Goal: Task Accomplishment & Management: Use online tool/utility

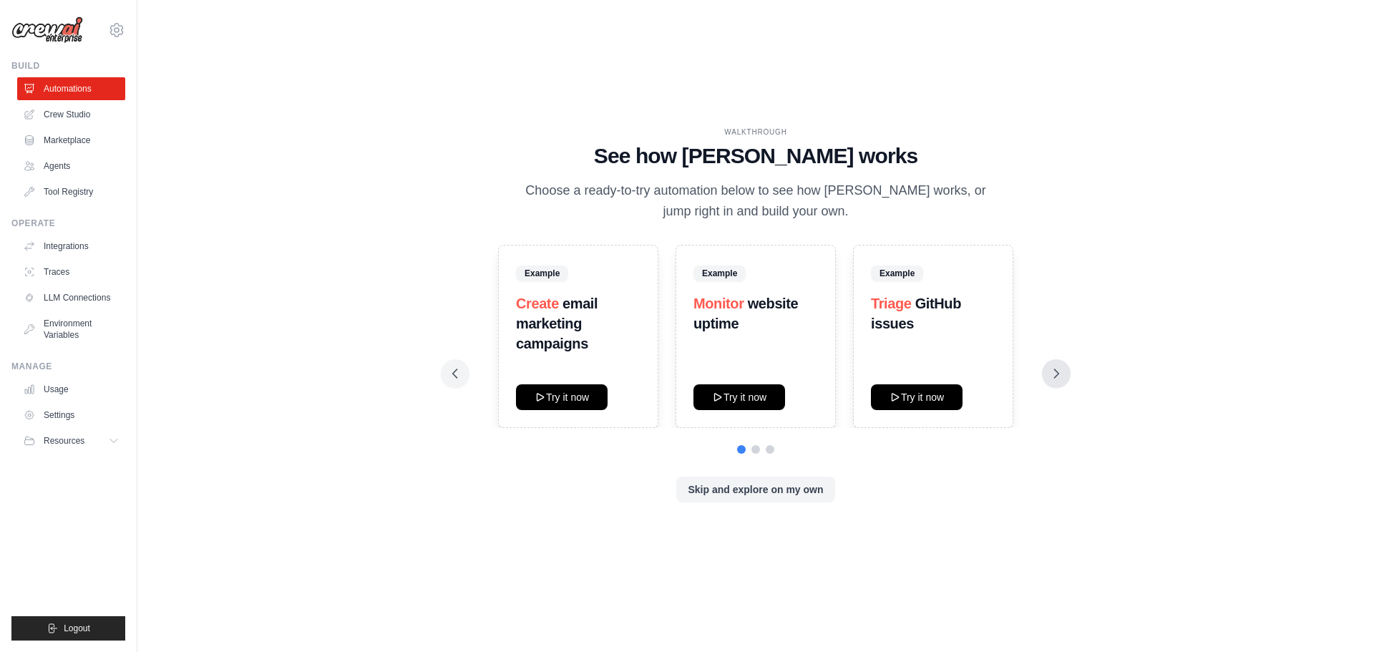
click at [1049, 377] on icon at bounding box center [1056, 373] width 14 height 14
click at [1059, 370] on icon at bounding box center [1056, 373] width 14 height 14
click at [62, 166] on link "Agents" at bounding box center [73, 166] width 108 height 23
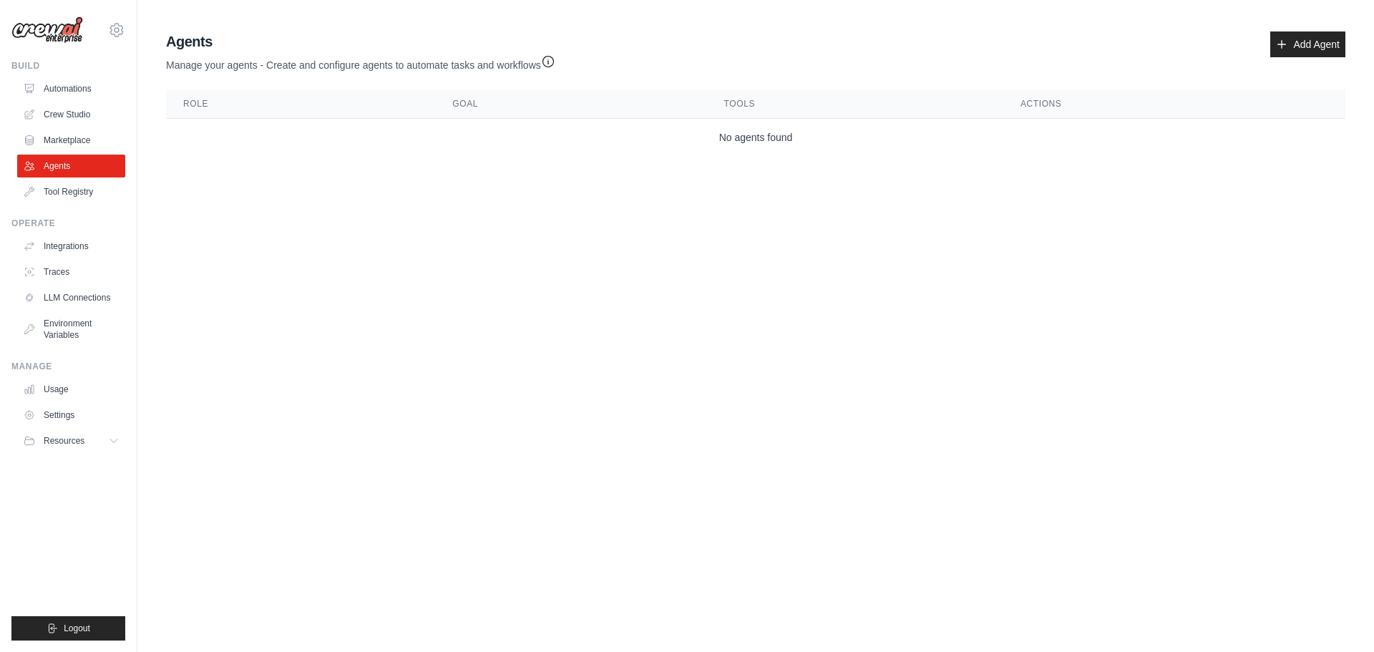
click at [1315, 27] on div "Agents Manage your agents - Create and configure agents to automate tasks and w…" at bounding box center [755, 94] width 1190 height 136
click at [1305, 43] on link "Add Agent" at bounding box center [1307, 44] width 75 height 26
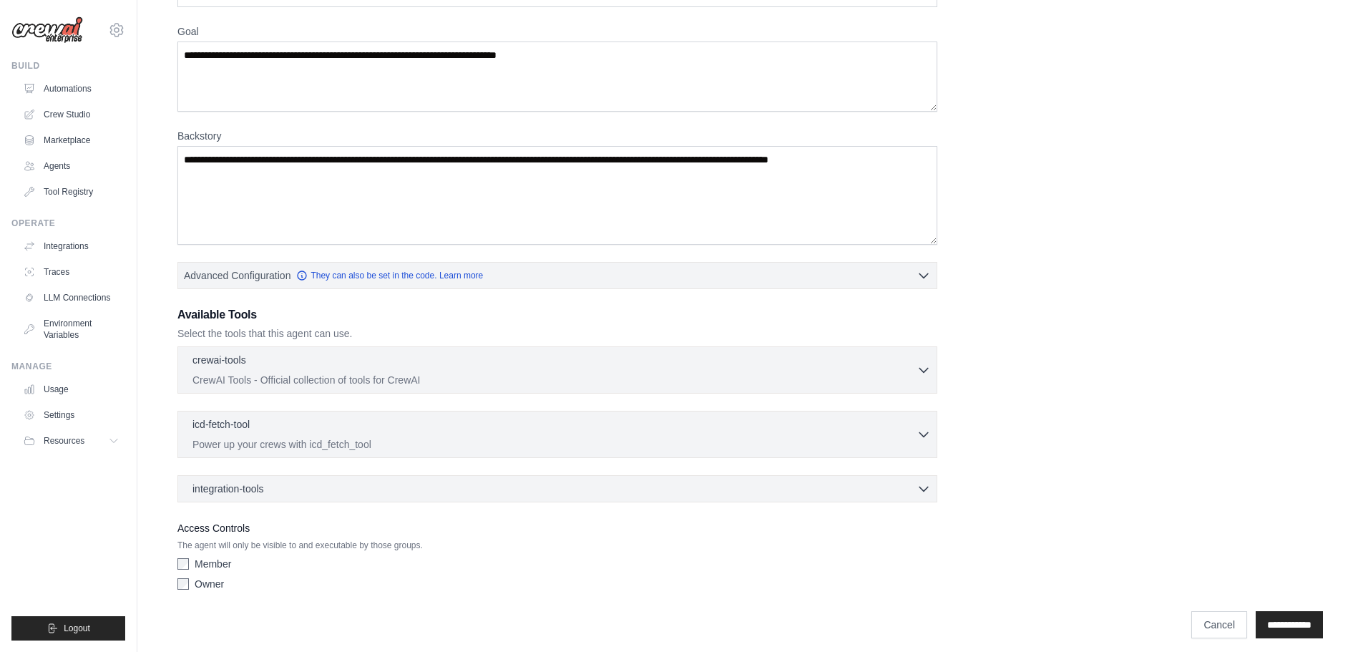
scroll to position [116, 0]
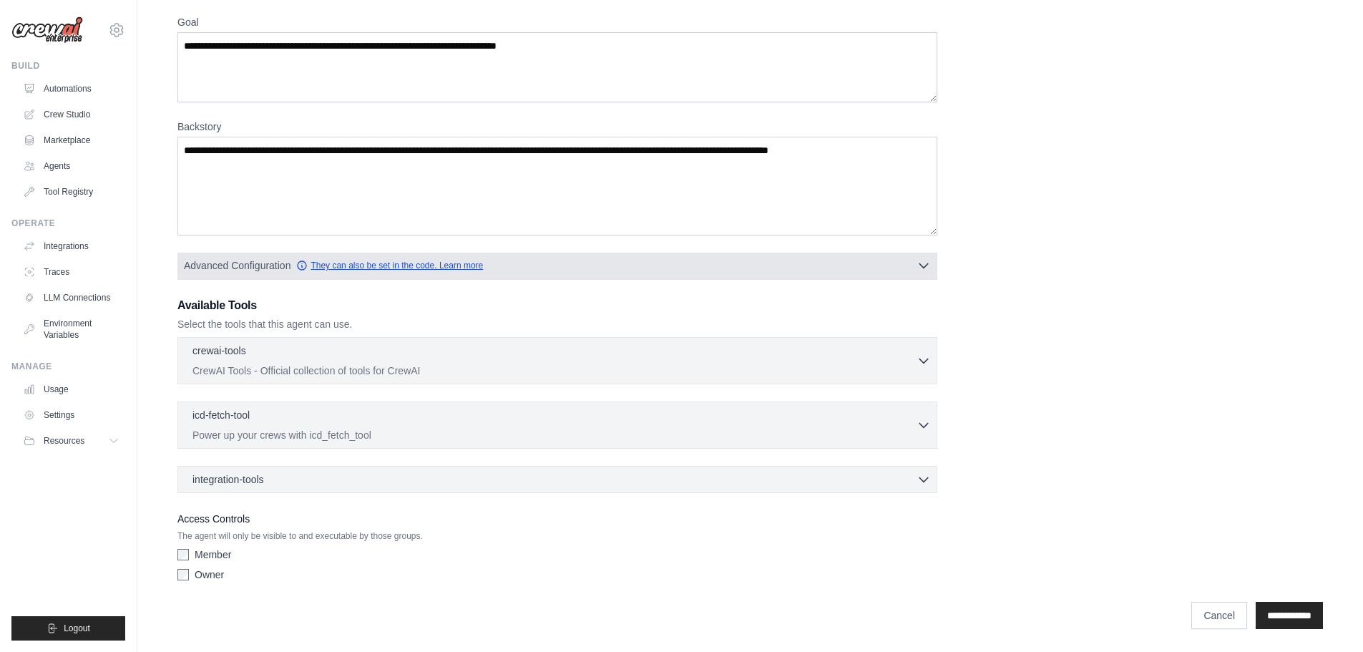
click at [427, 270] on link "They can also be set in the code. Learn more" at bounding box center [389, 265] width 187 height 11
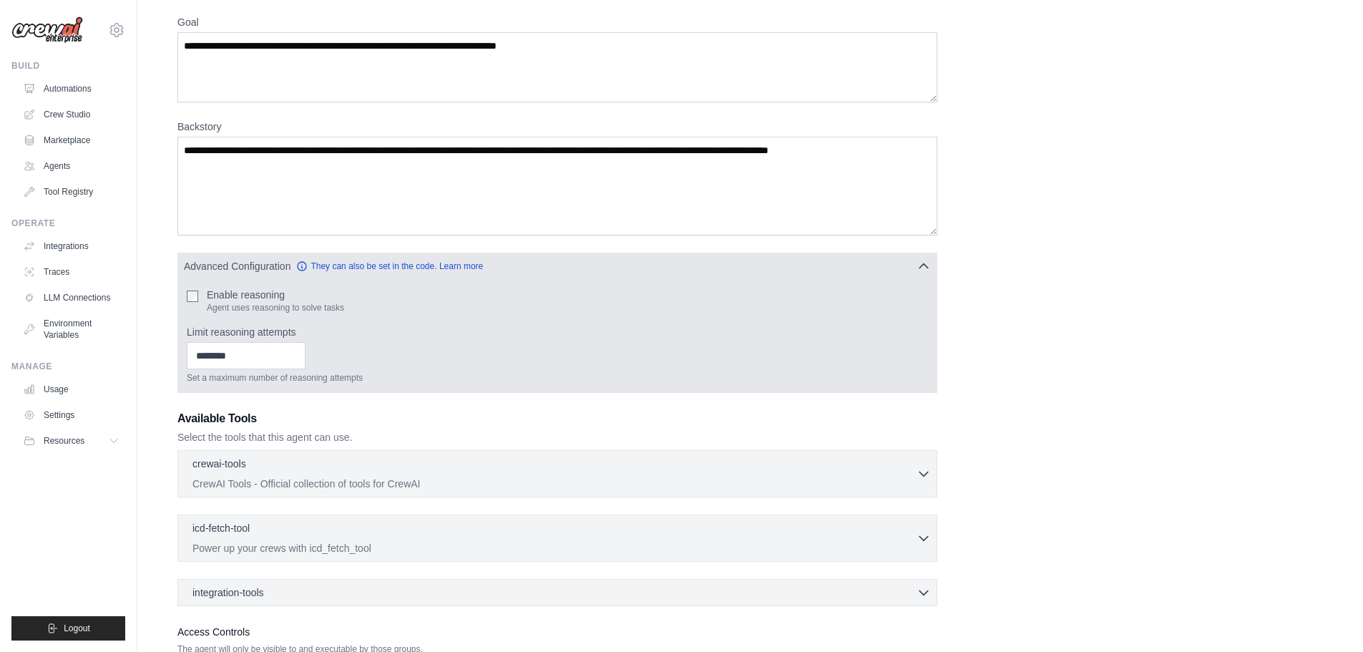
click at [253, 295] on label "Enable reasoning" at bounding box center [275, 295] width 137 height 14
click at [223, 359] on input "Limit reasoning attempts" at bounding box center [246, 355] width 119 height 27
click at [272, 354] on input "Limit reasoning attempts" at bounding box center [246, 355] width 119 height 27
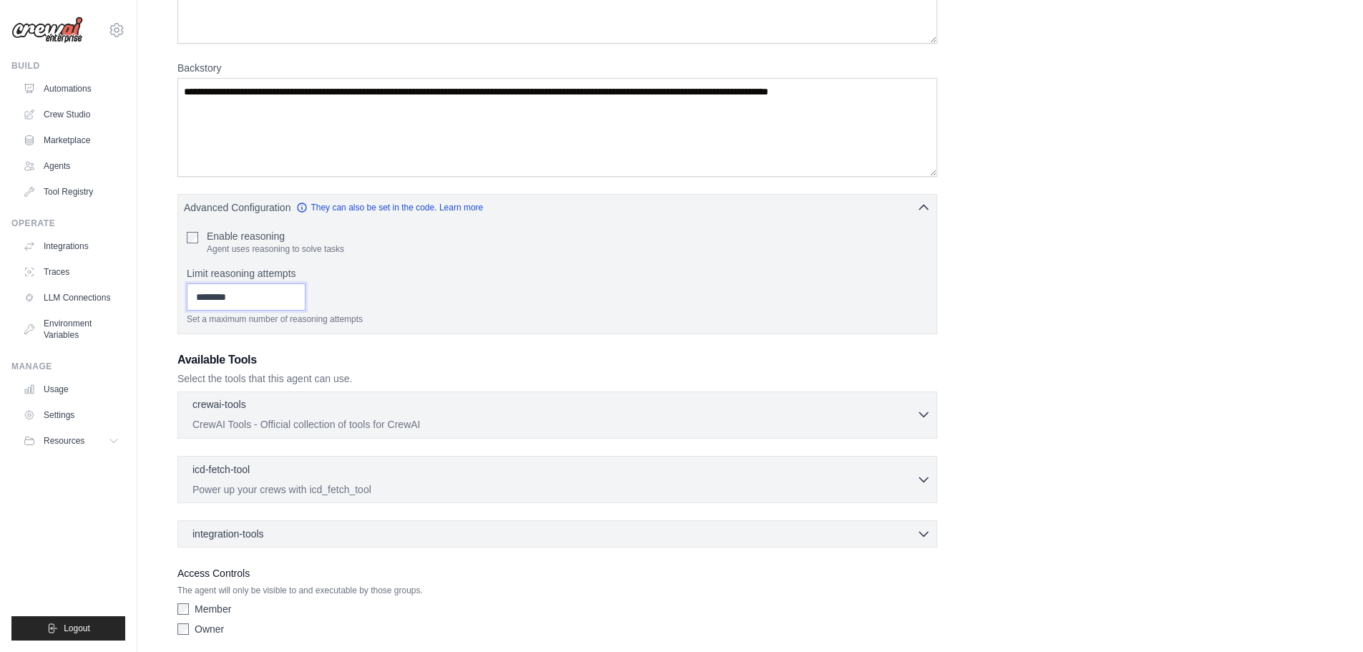
scroll to position [229, 0]
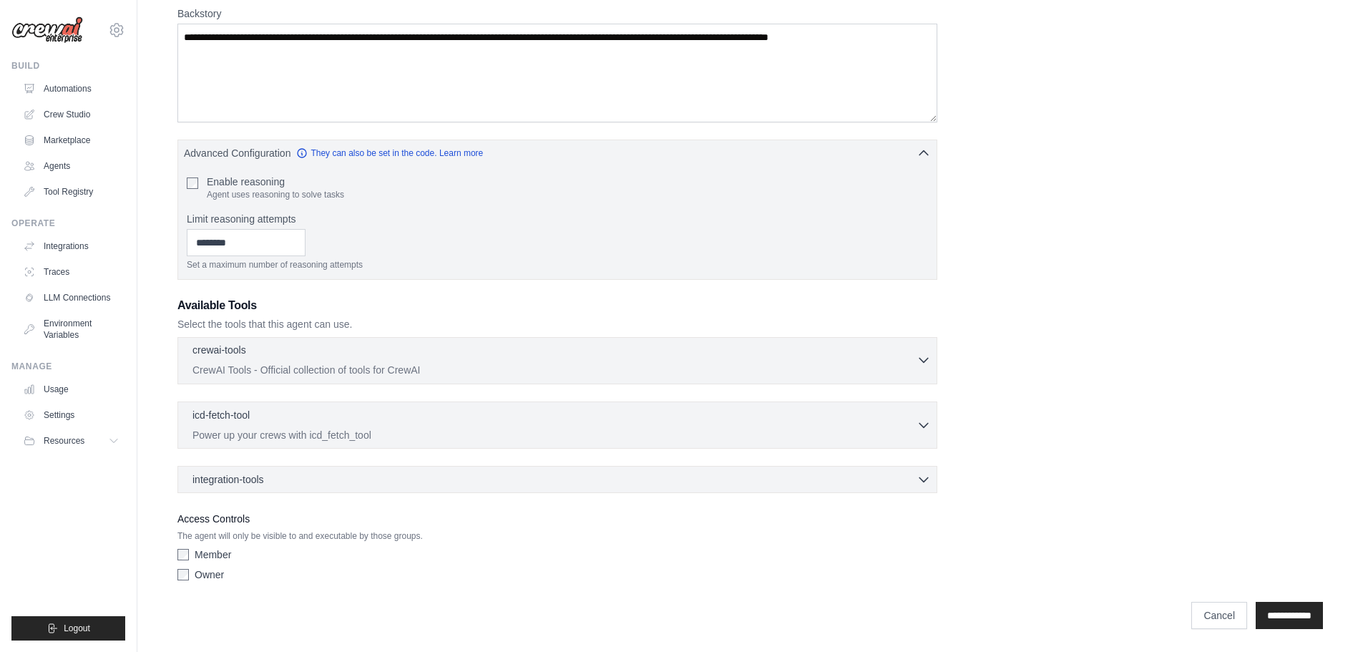
click at [534, 357] on div "crewai-tools 0 selected" at bounding box center [554, 351] width 724 height 17
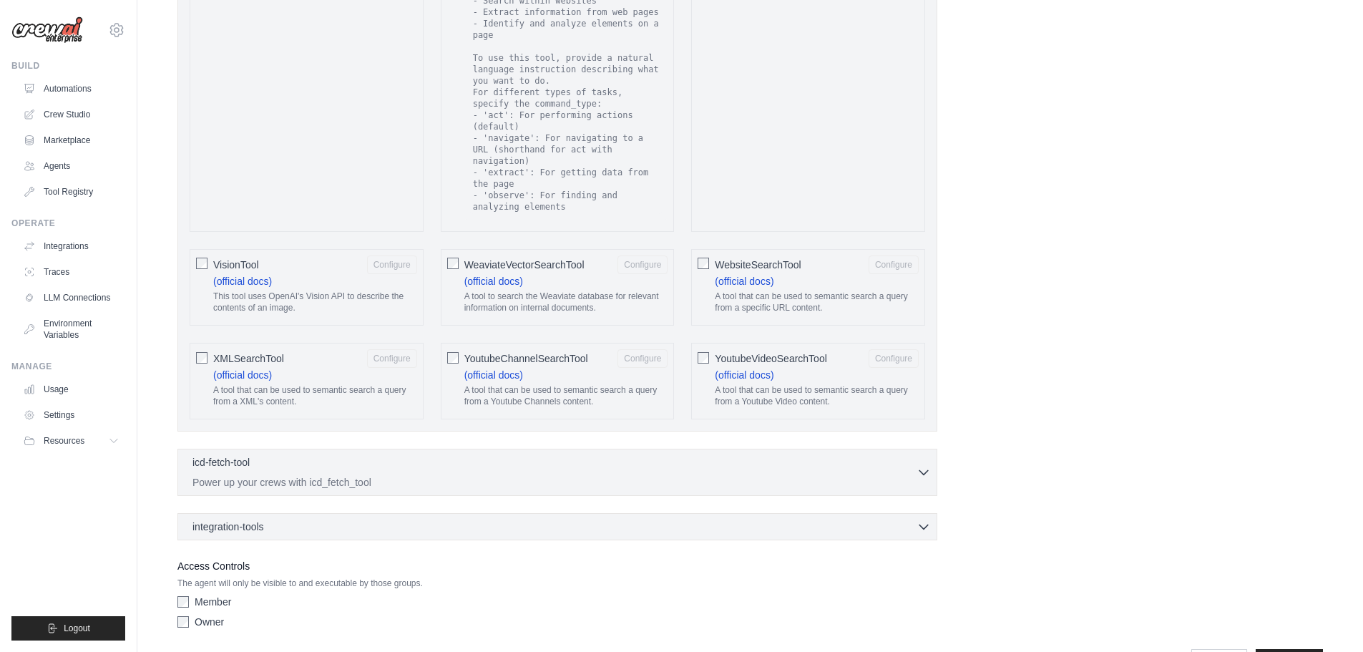
scroll to position [2640, 0]
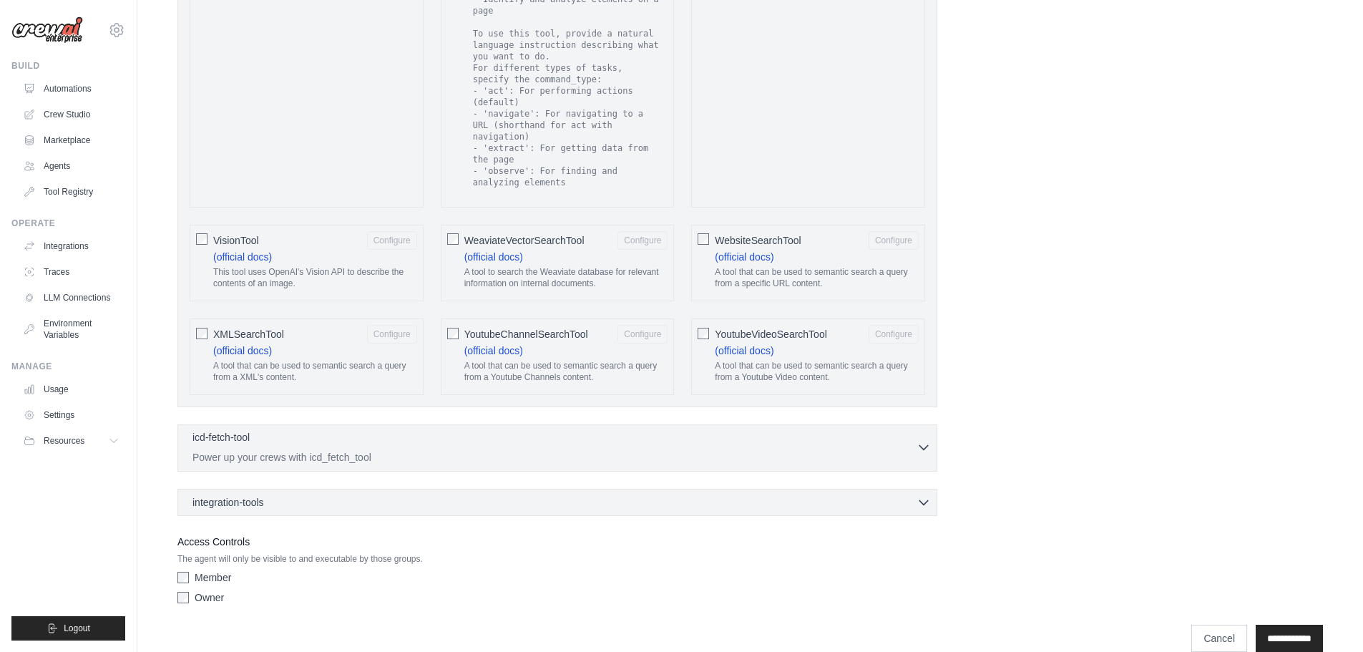
click at [546, 430] on div "icd-fetch-tool 0 selected" at bounding box center [554, 438] width 724 height 17
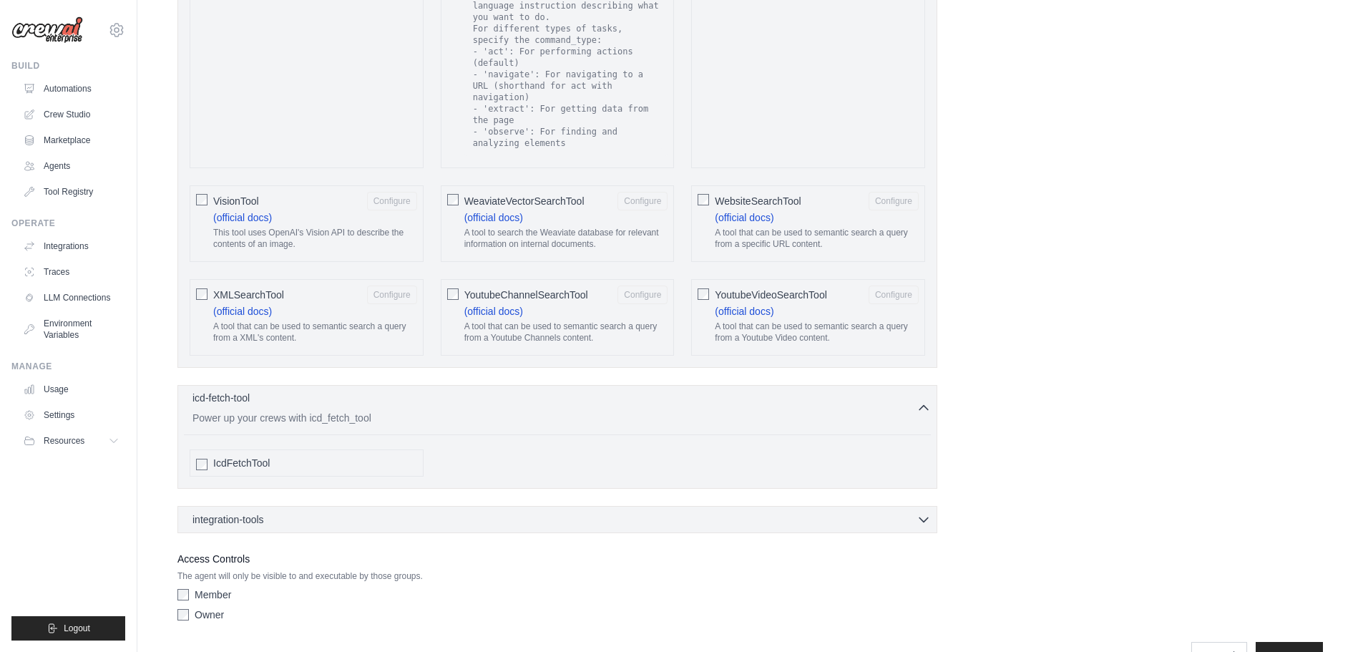
scroll to position [2697, 0]
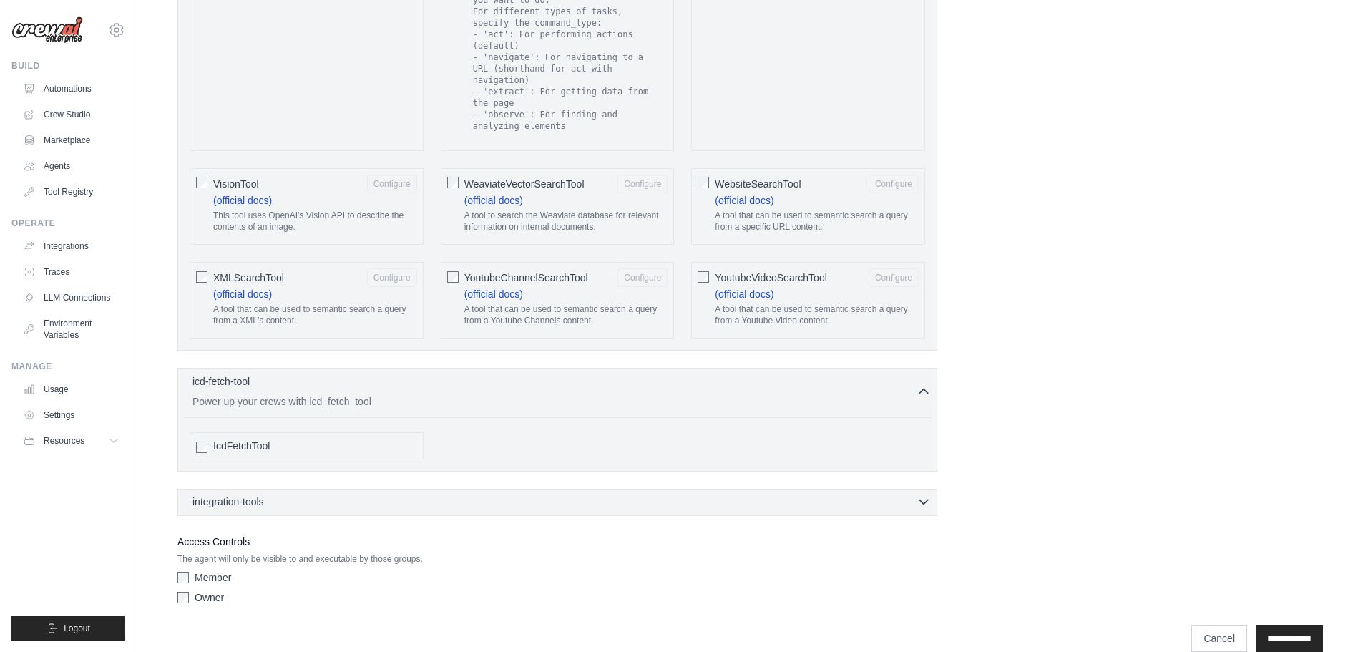
click at [527, 494] on div "integration-tools 0 selected" at bounding box center [561, 501] width 738 height 14
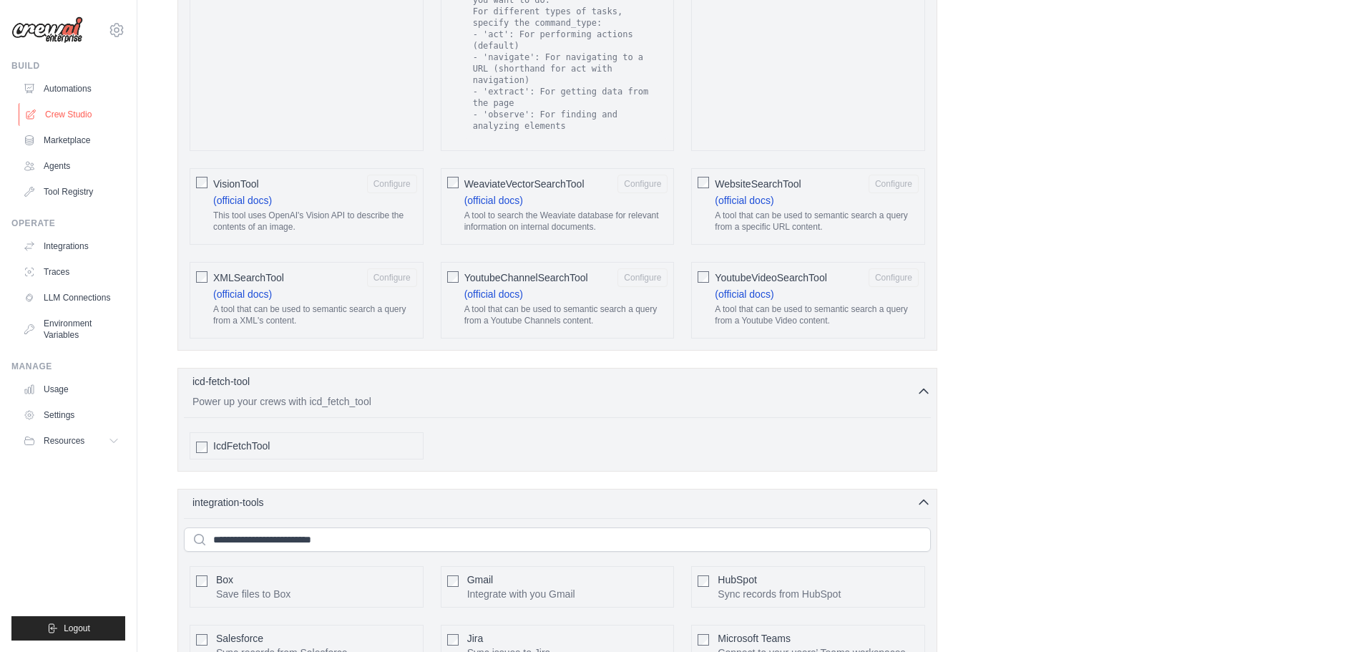
click at [70, 119] on link "Crew Studio" at bounding box center [73, 114] width 108 height 23
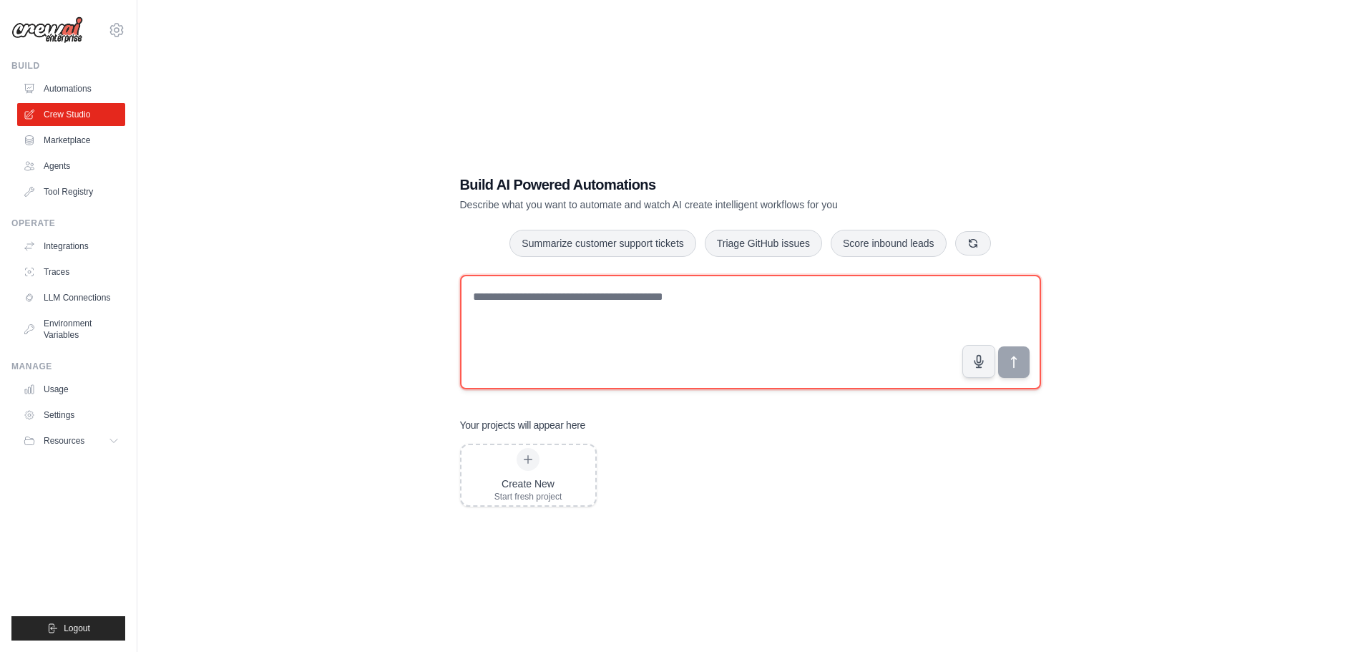
click at [567, 285] on textarea at bounding box center [750, 332] width 581 height 114
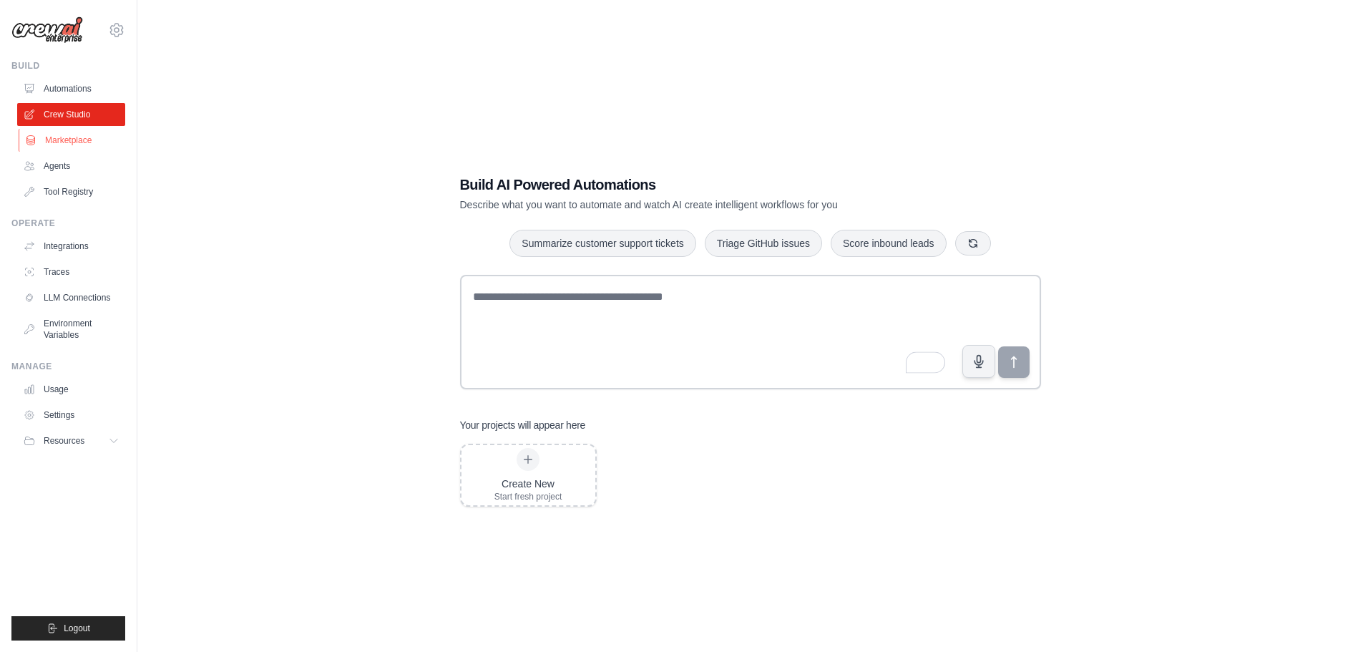
click at [67, 144] on link "Marketplace" at bounding box center [73, 140] width 108 height 23
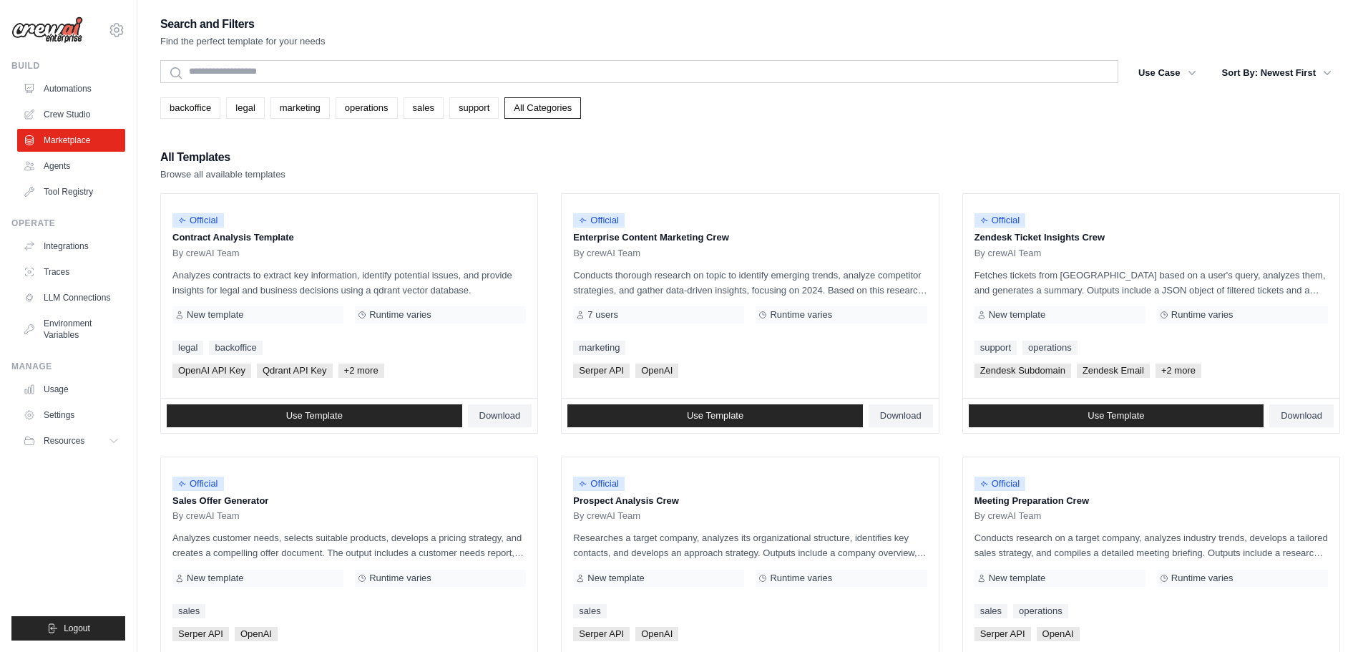
click at [79, 115] on link "Crew Studio" at bounding box center [71, 114] width 108 height 23
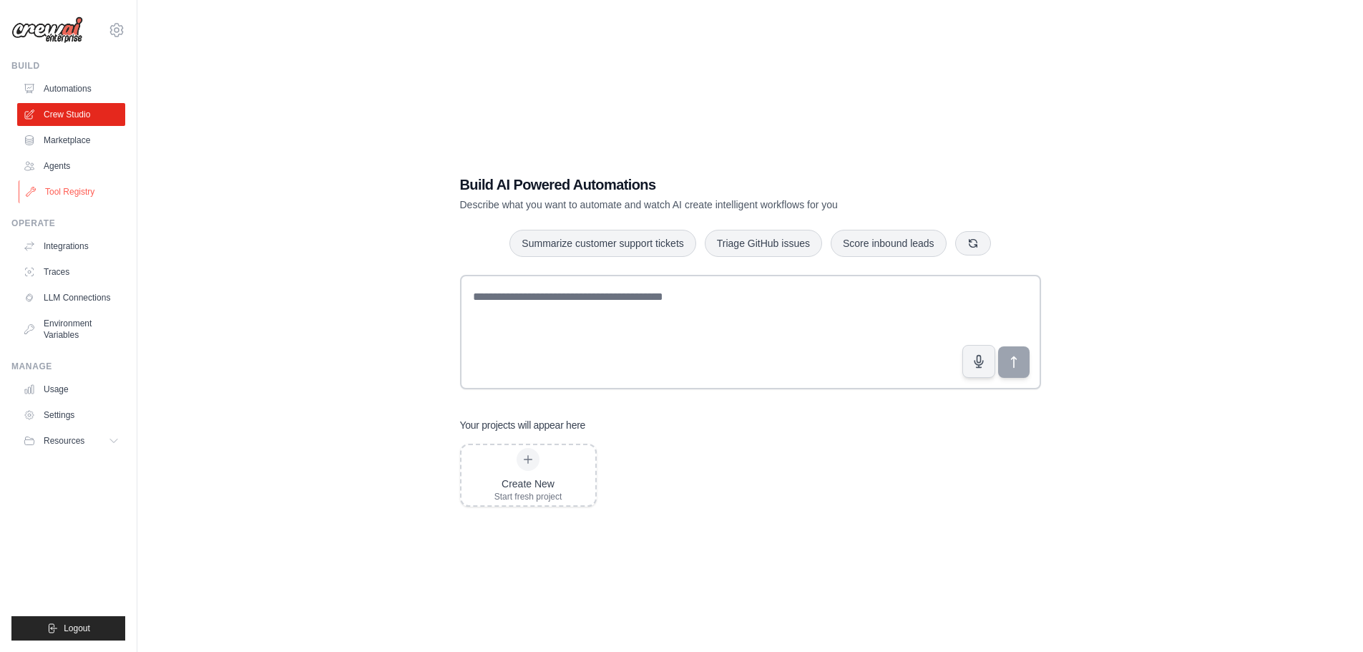
click at [48, 191] on link "Tool Registry" at bounding box center [73, 191] width 108 height 23
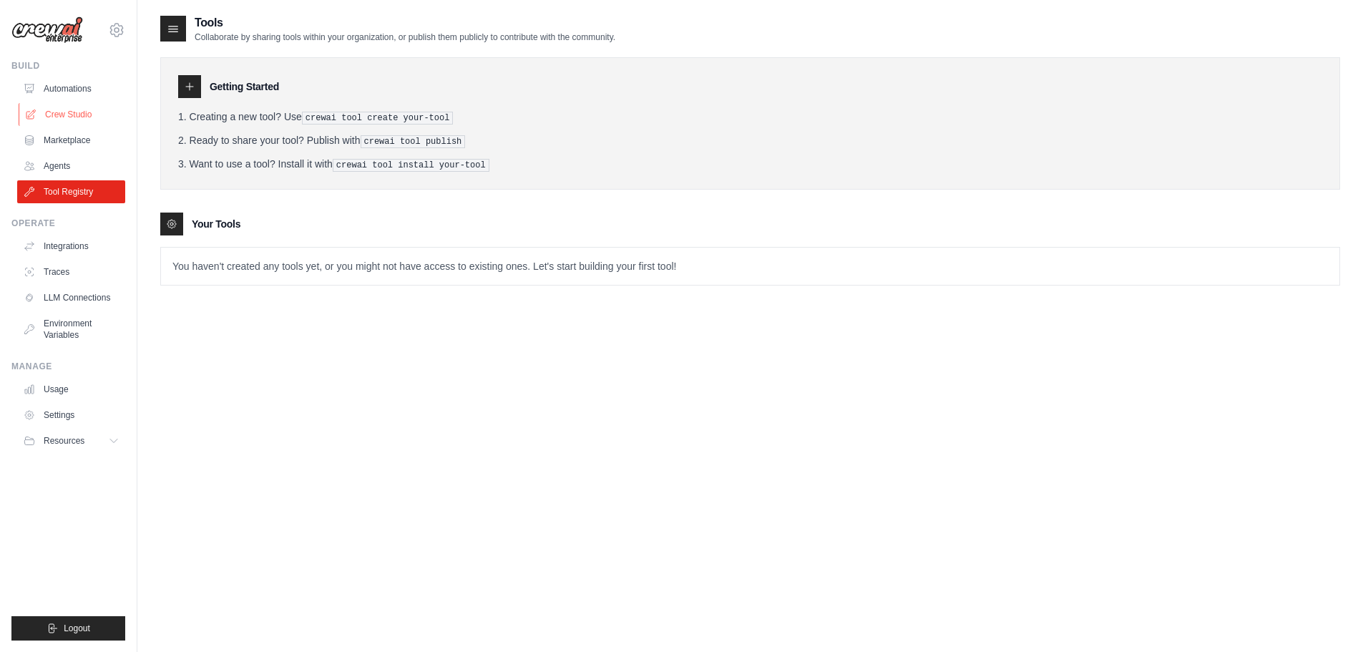
click at [79, 109] on link "Crew Studio" at bounding box center [73, 114] width 108 height 23
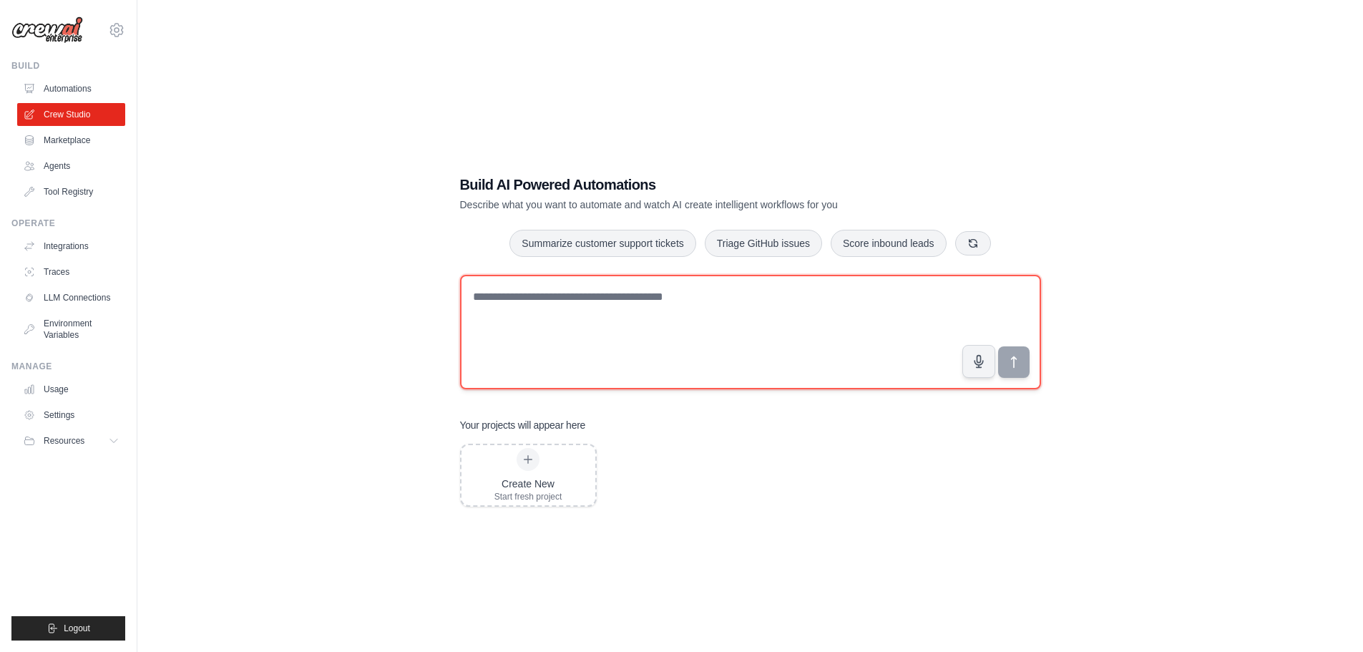
click at [579, 319] on textarea at bounding box center [750, 332] width 581 height 114
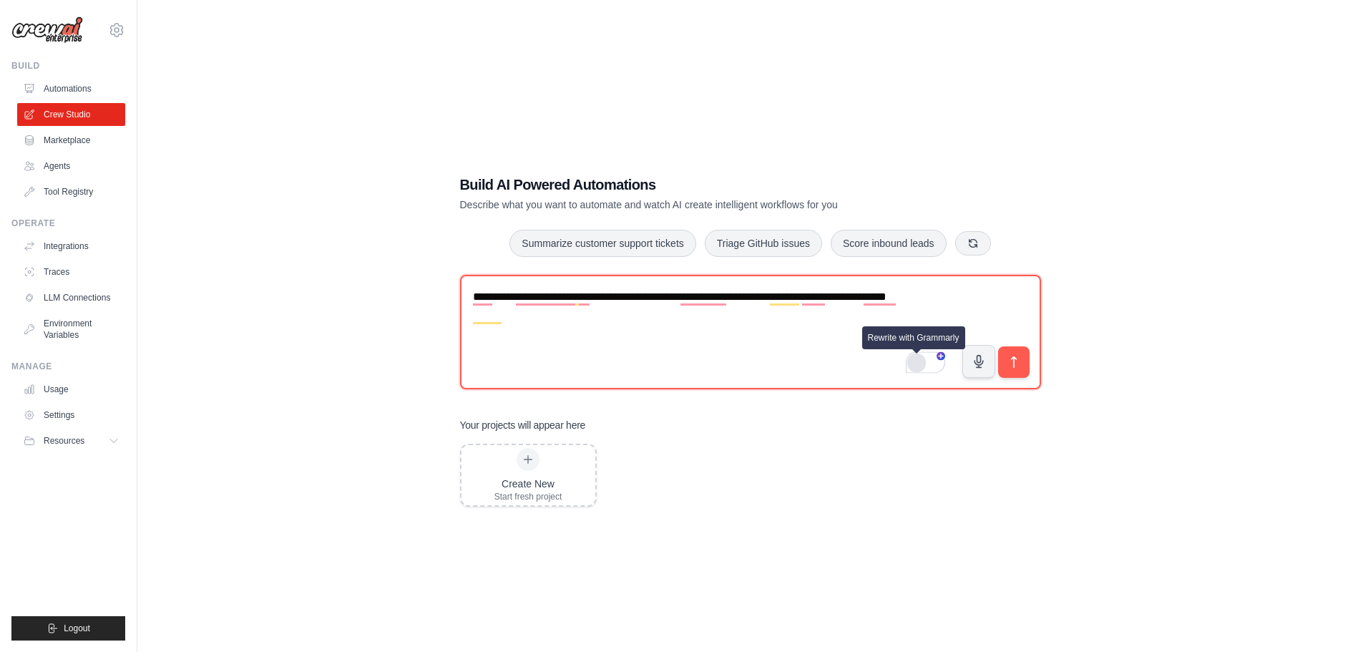
type textarea "**********"
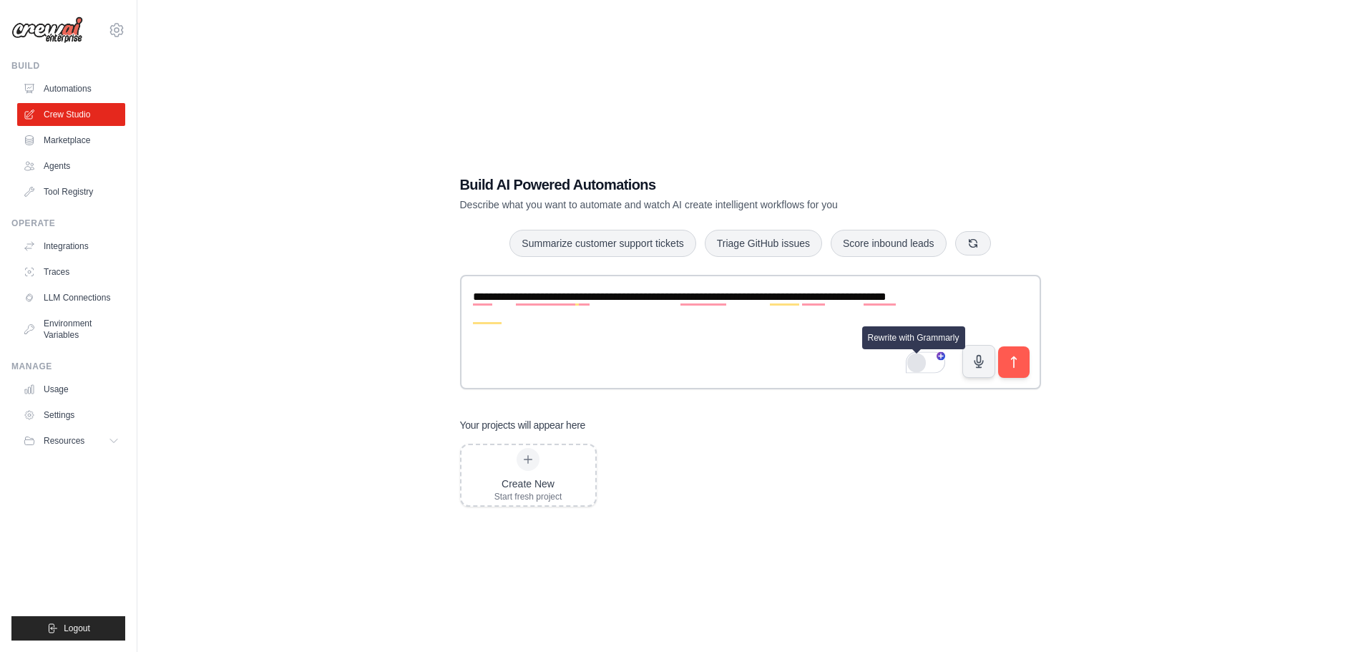
click at [911, 363] on div "Rewrite with Grammarly" at bounding box center [917, 362] width 16 height 16
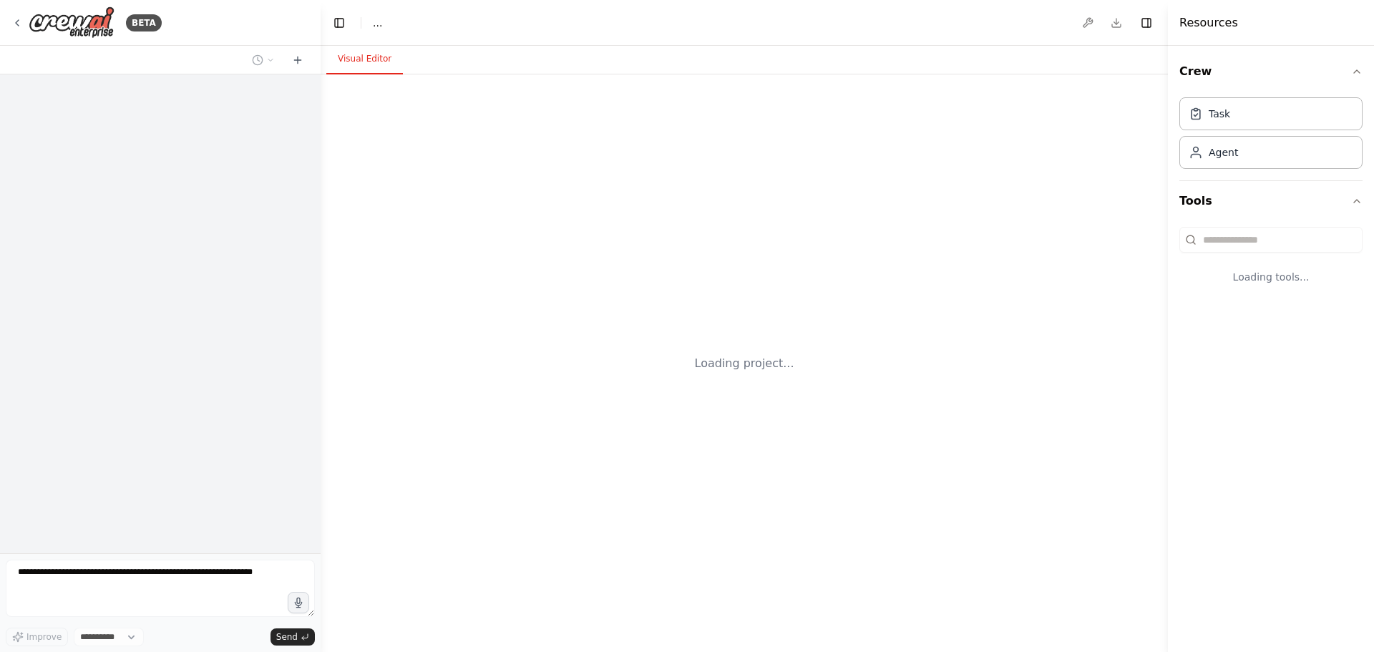
select select "****"
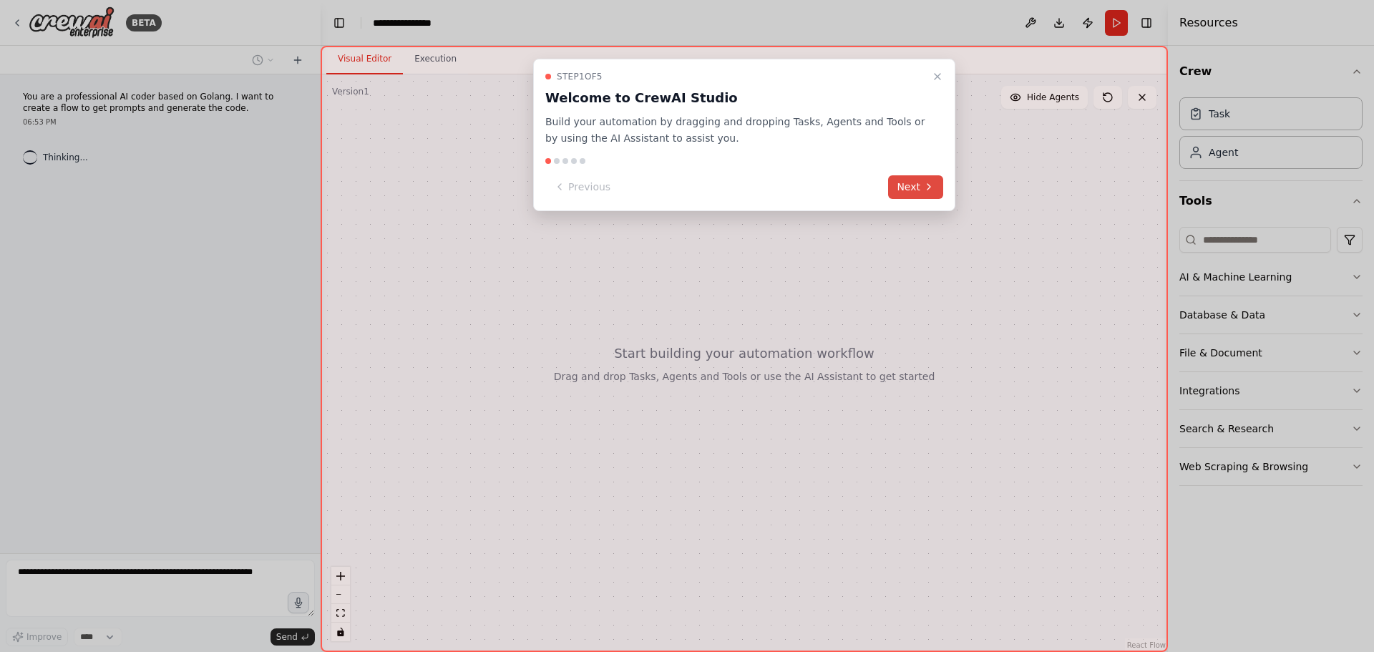
click at [906, 182] on button "Next" at bounding box center [915, 187] width 55 height 24
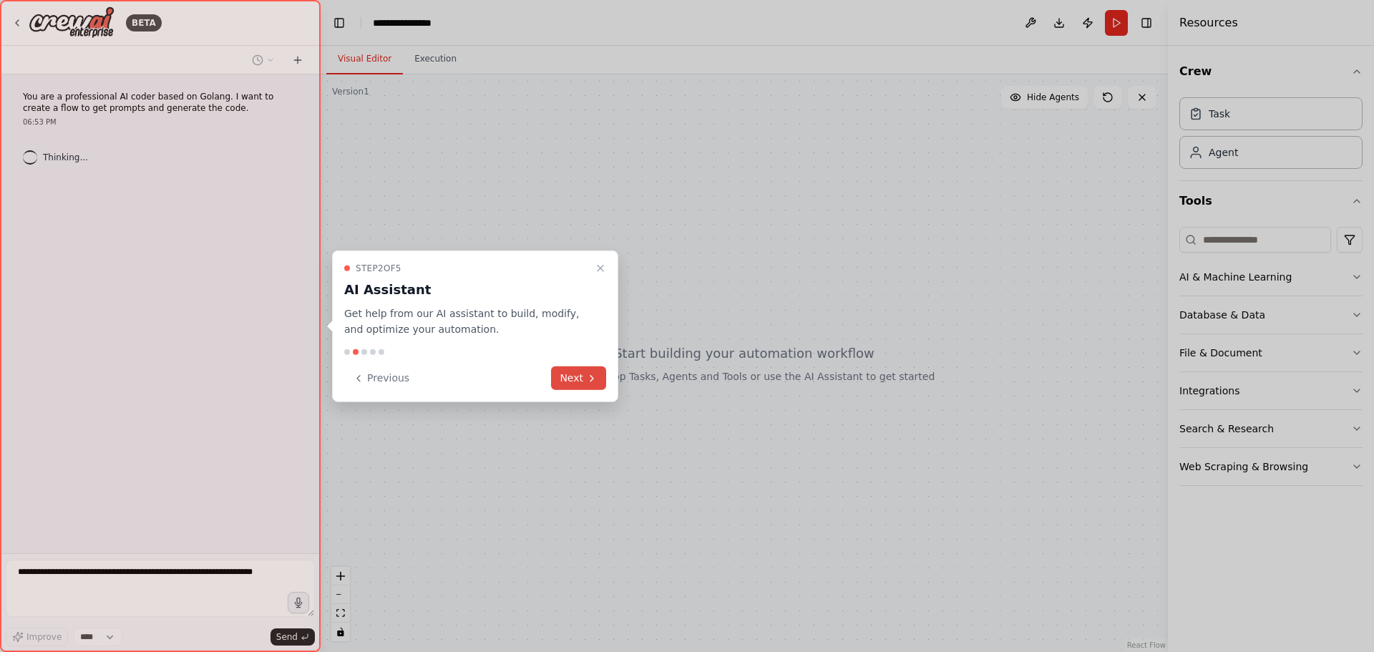
click at [599, 383] on button "Next" at bounding box center [578, 378] width 55 height 24
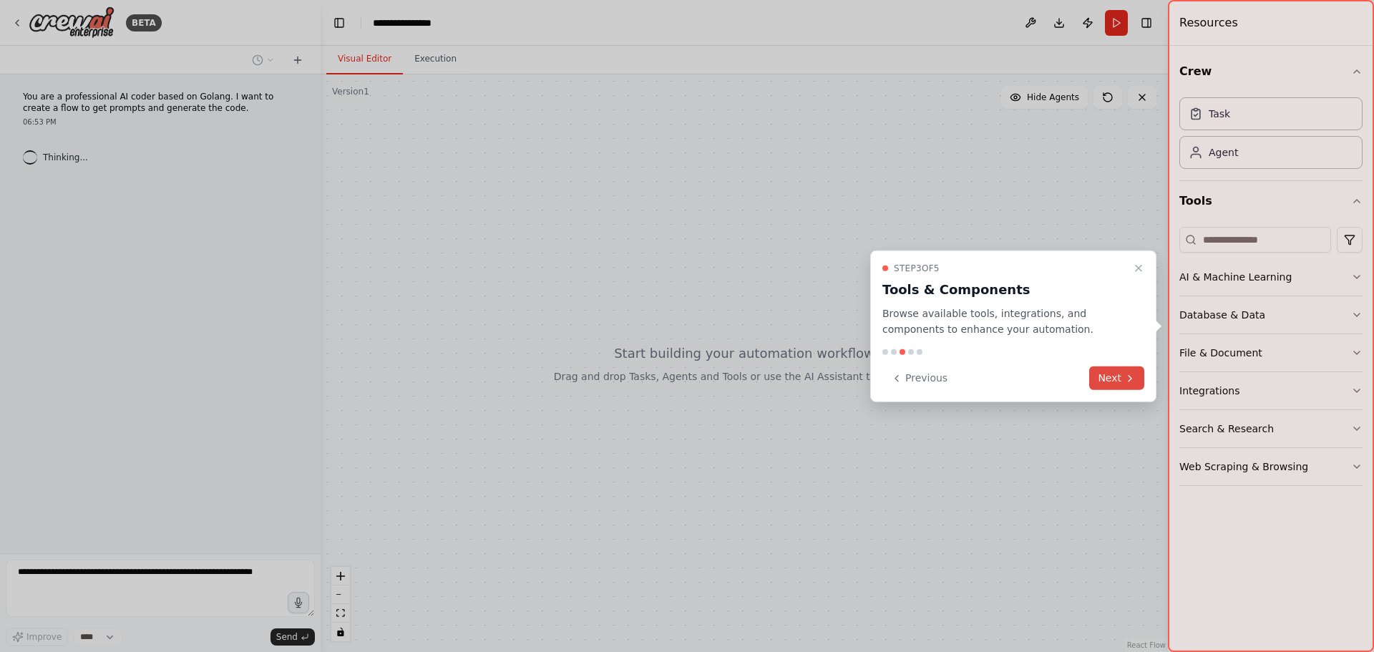
click at [1107, 385] on button "Next" at bounding box center [1116, 378] width 55 height 24
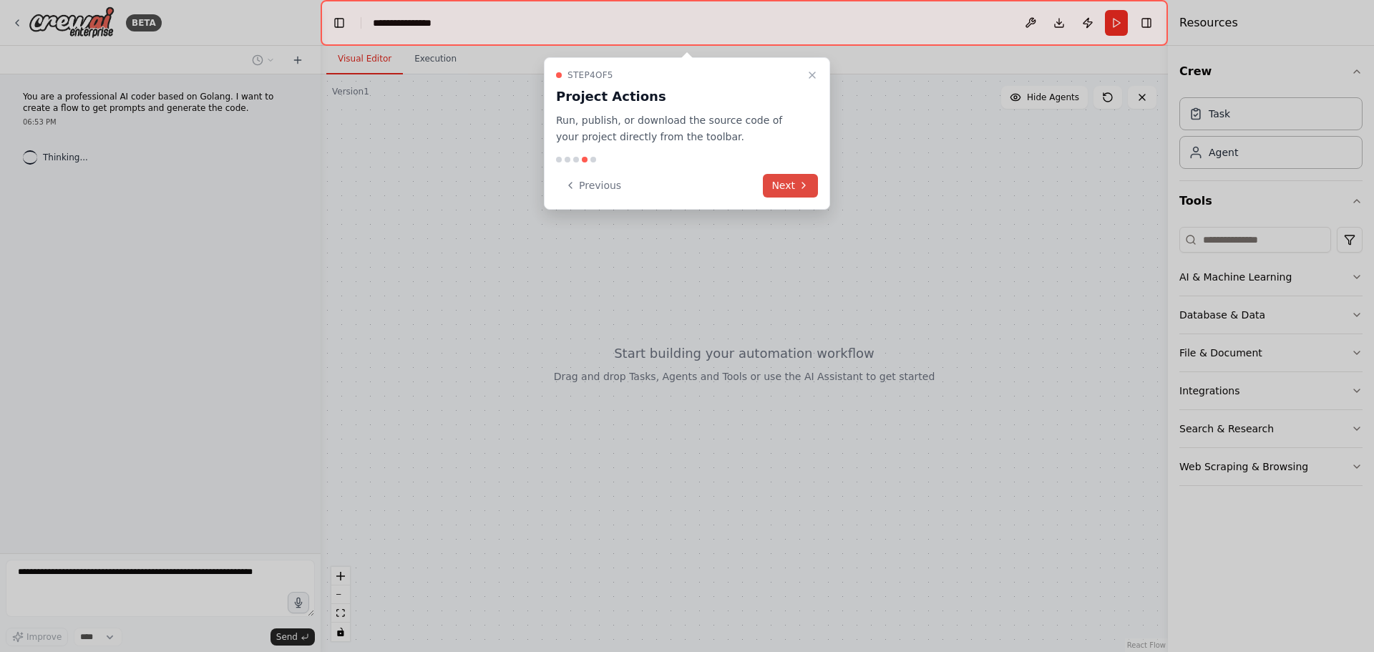
click at [790, 185] on button "Next" at bounding box center [790, 186] width 55 height 24
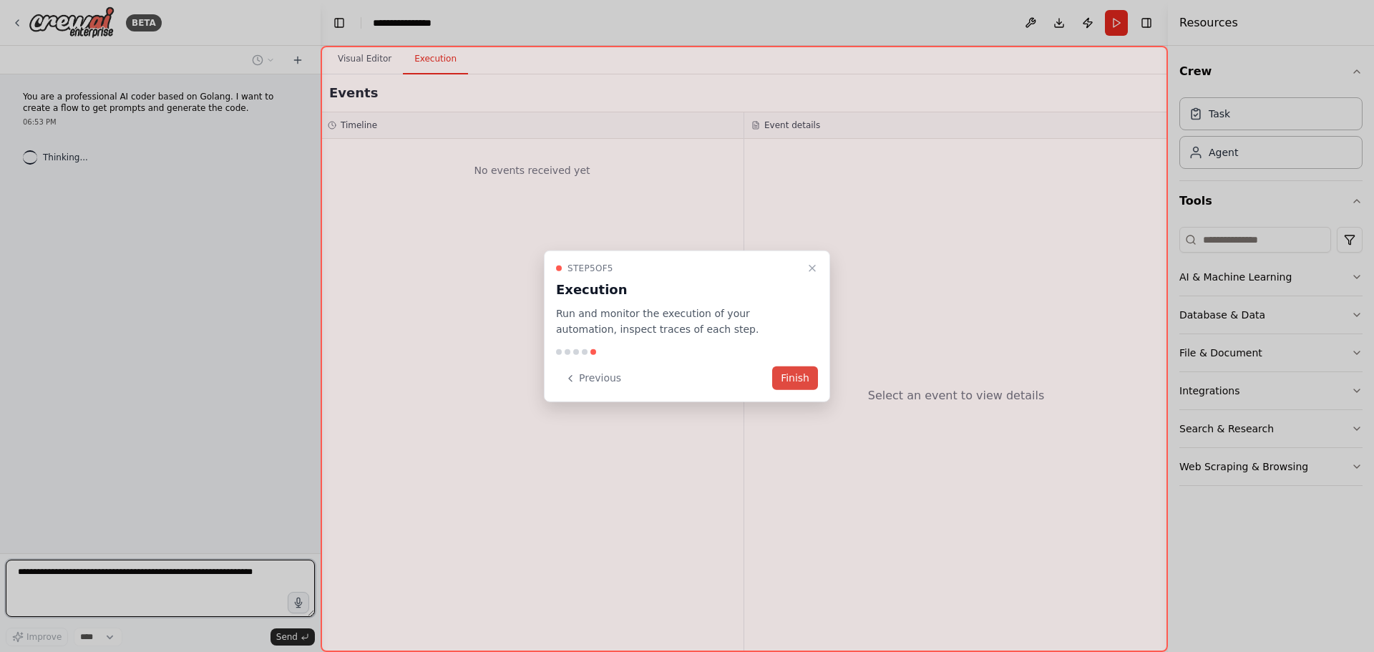
click at [800, 378] on button "Finish" at bounding box center [795, 378] width 46 height 24
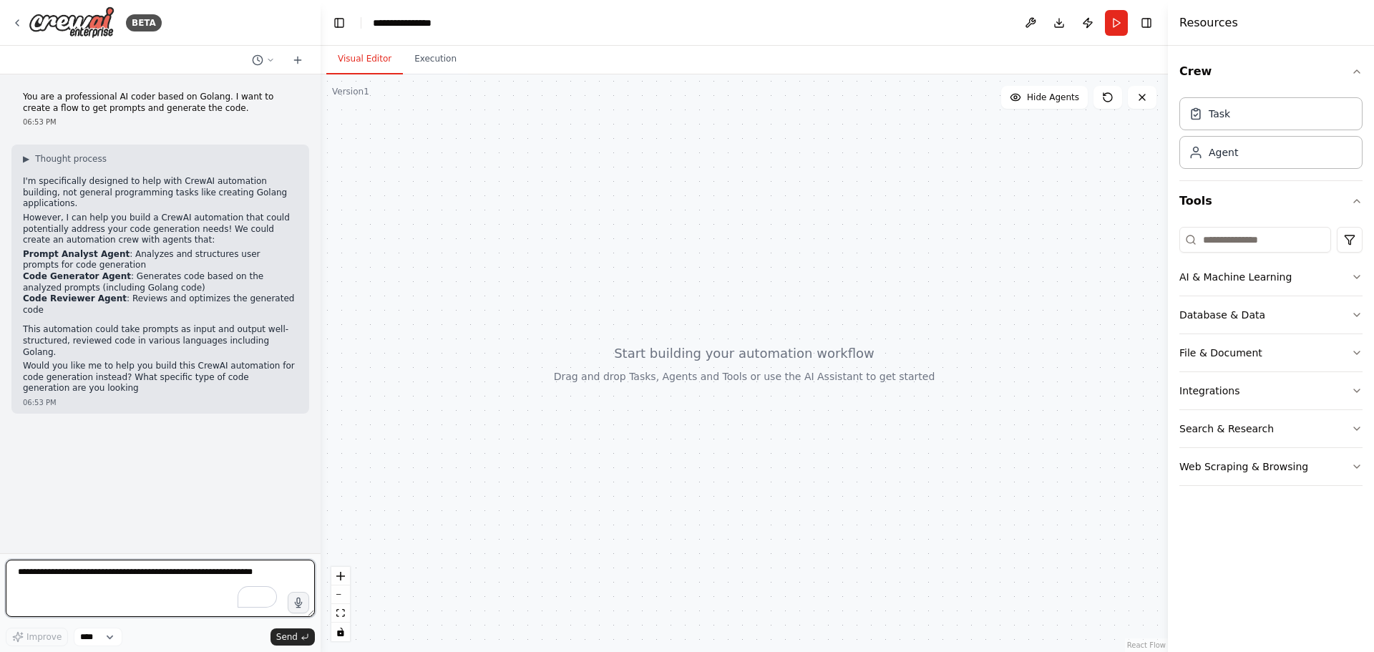
click at [174, 585] on textarea "To enrich screen reader interactions, please activate Accessibility in Grammarl…" at bounding box center [160, 587] width 309 height 57
click at [157, 572] on textarea "To enrich screen reader interactions, please activate Accessibility in Grammarl…" at bounding box center [160, 587] width 309 height 57
type textarea "*****"
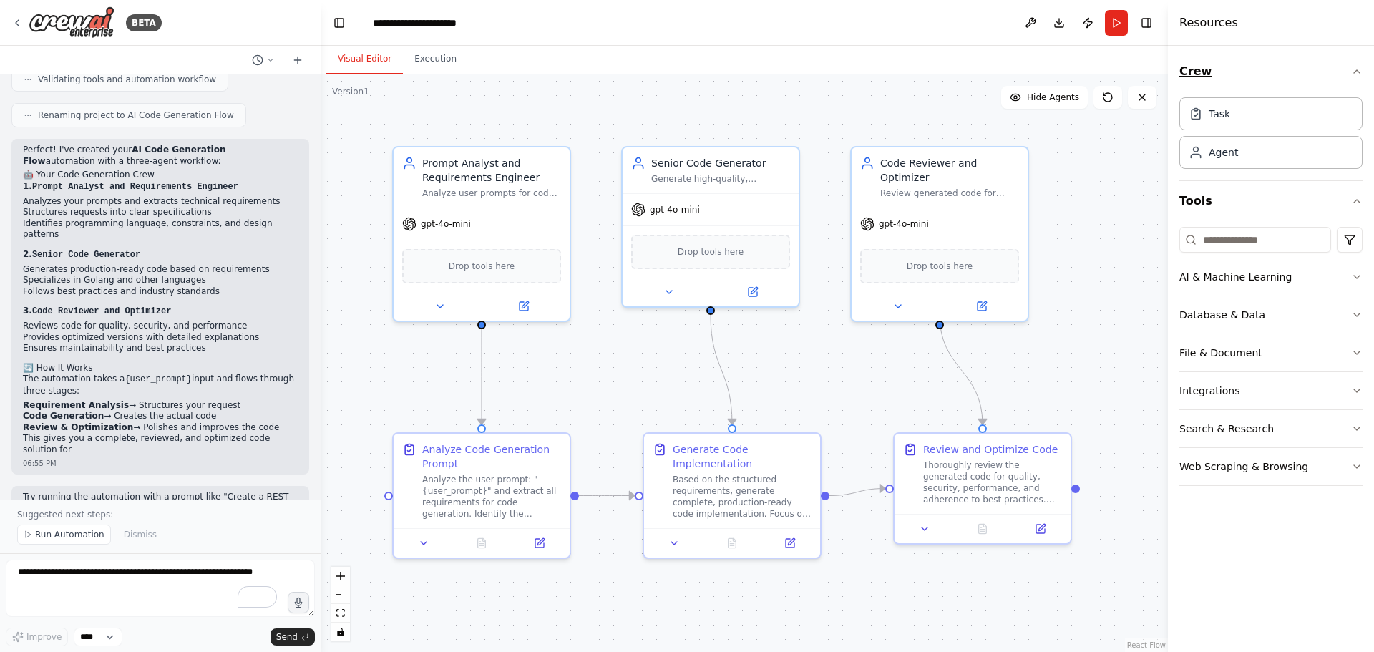
scroll to position [928, 0]
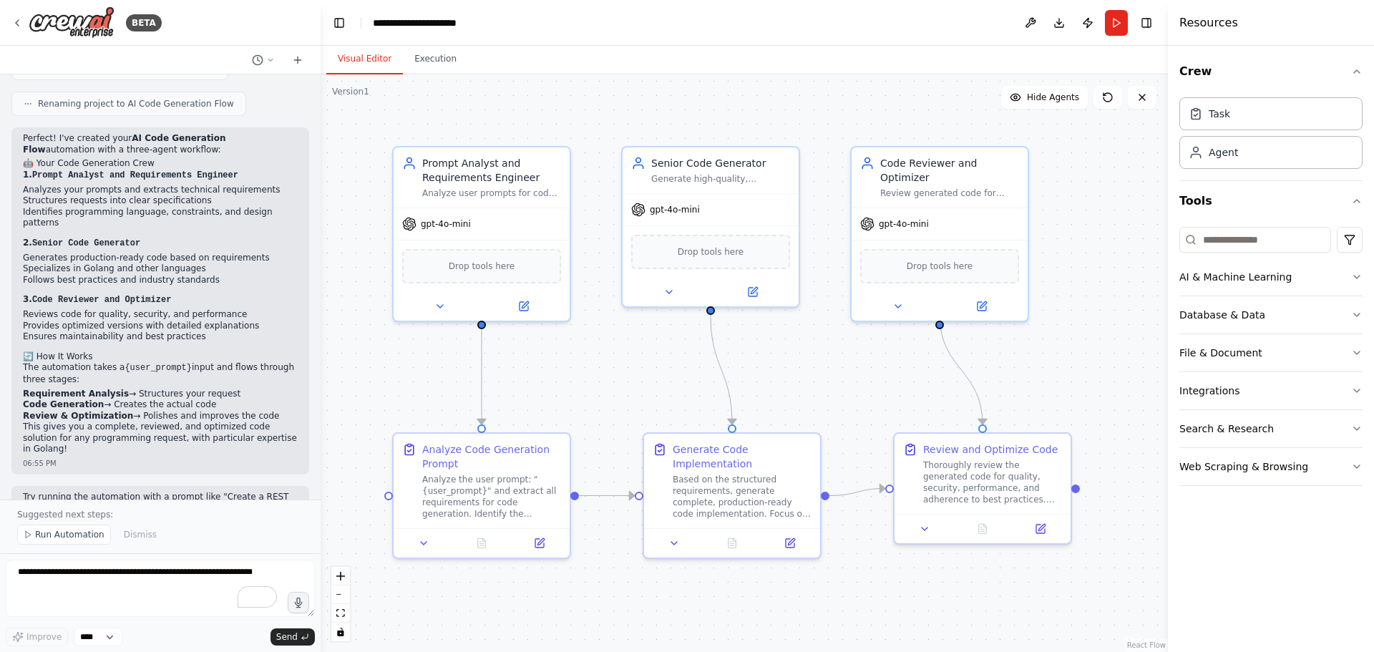
click at [58, 539] on span "Run Automation" at bounding box center [69, 534] width 69 height 11
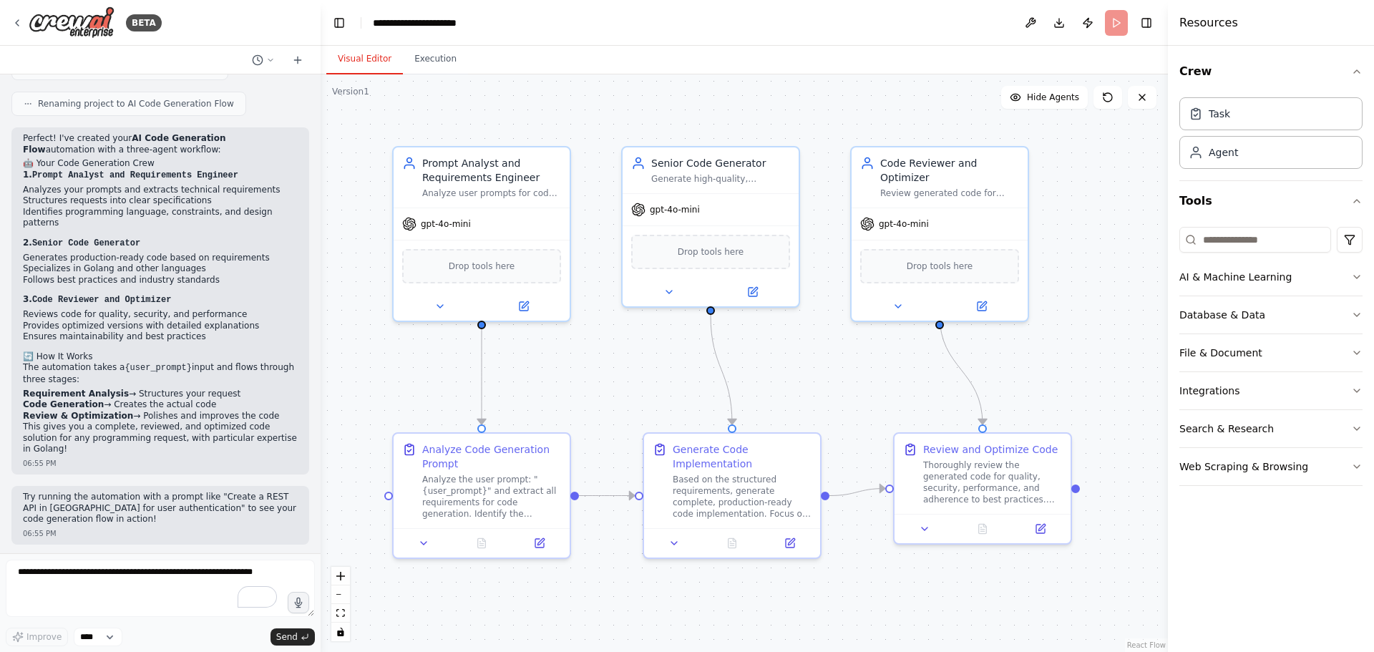
scroll to position [874, 0]
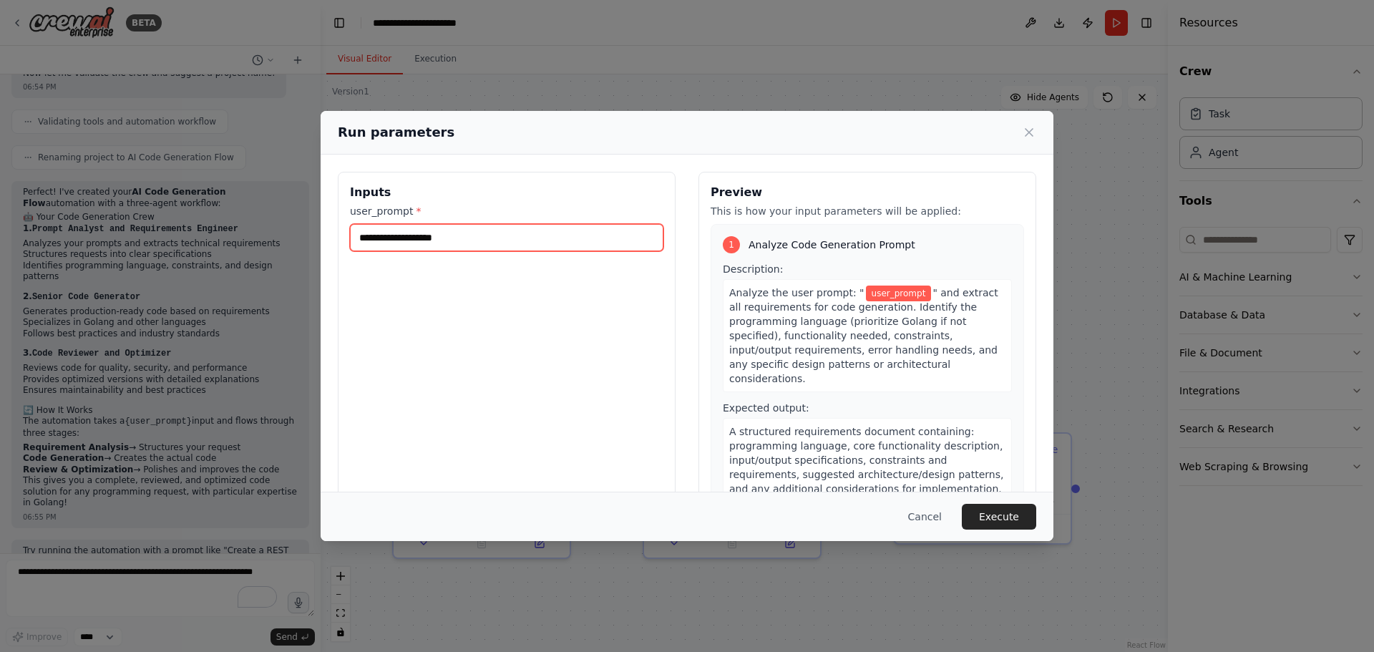
click at [508, 245] on input "user_prompt *" at bounding box center [506, 237] width 313 height 27
type input "**********"
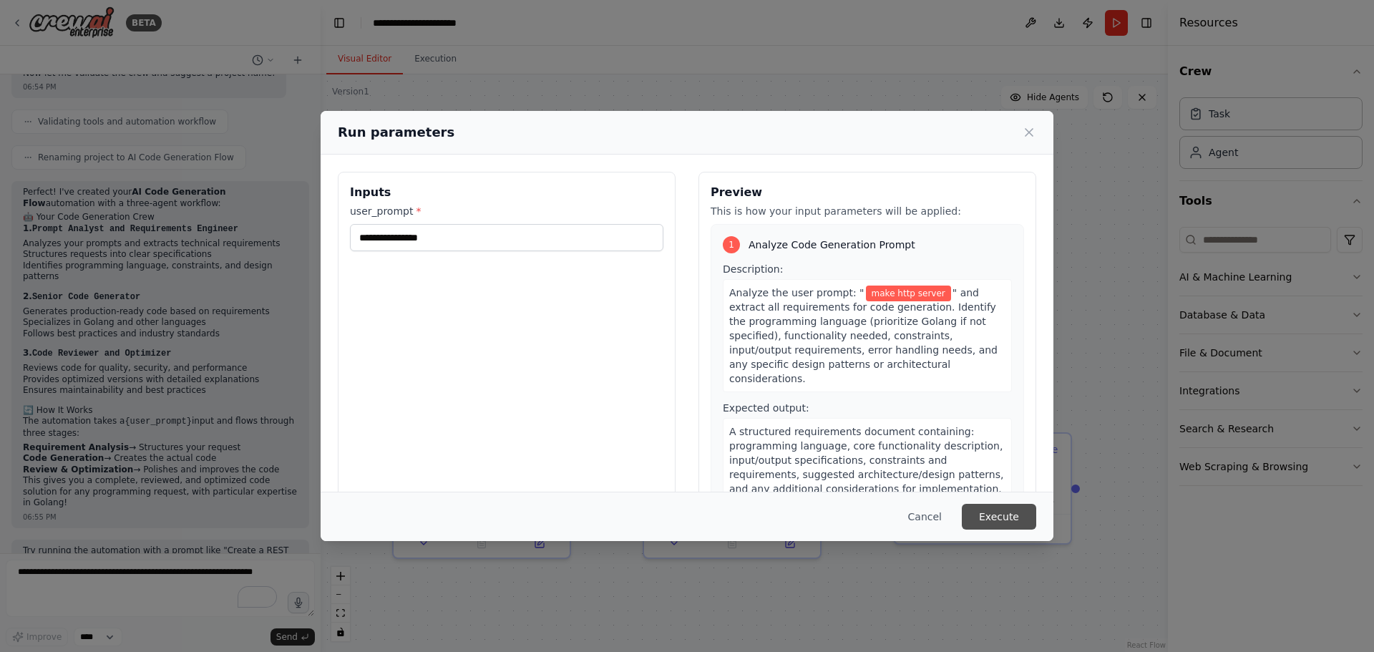
click at [996, 512] on button "Execute" at bounding box center [998, 517] width 74 height 26
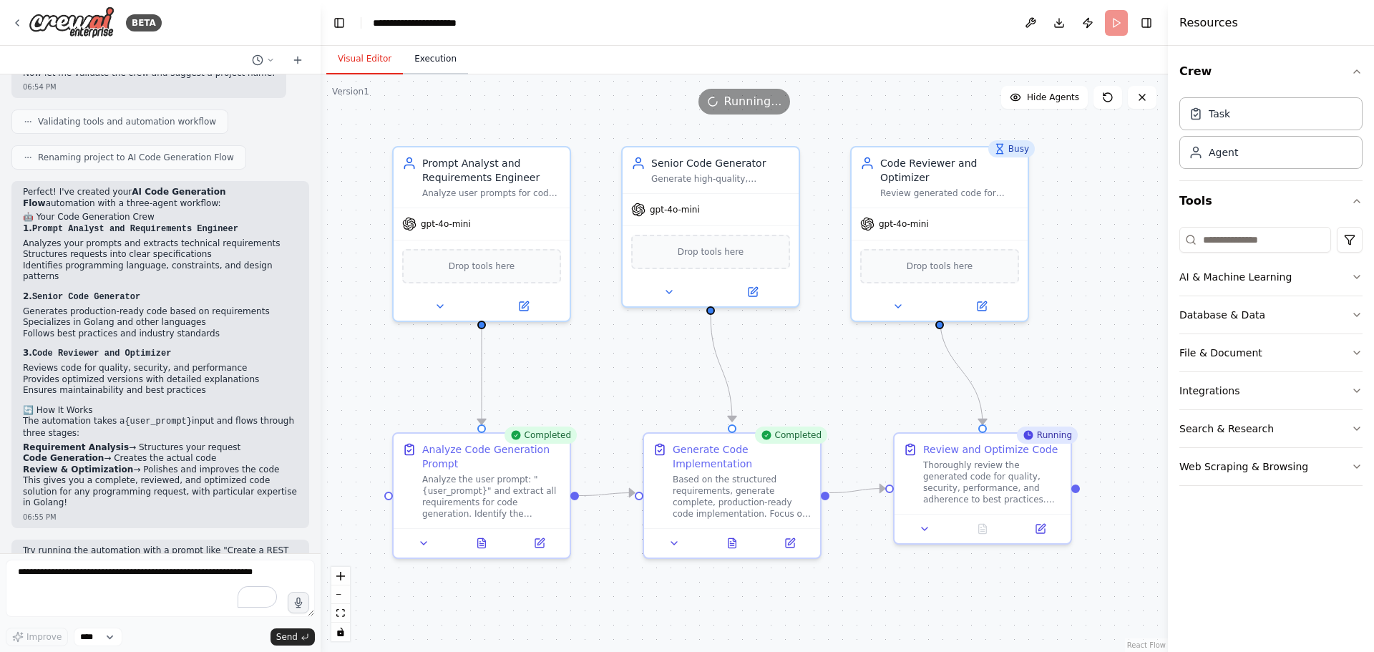
click at [439, 66] on button "Execution" at bounding box center [435, 59] width 65 height 30
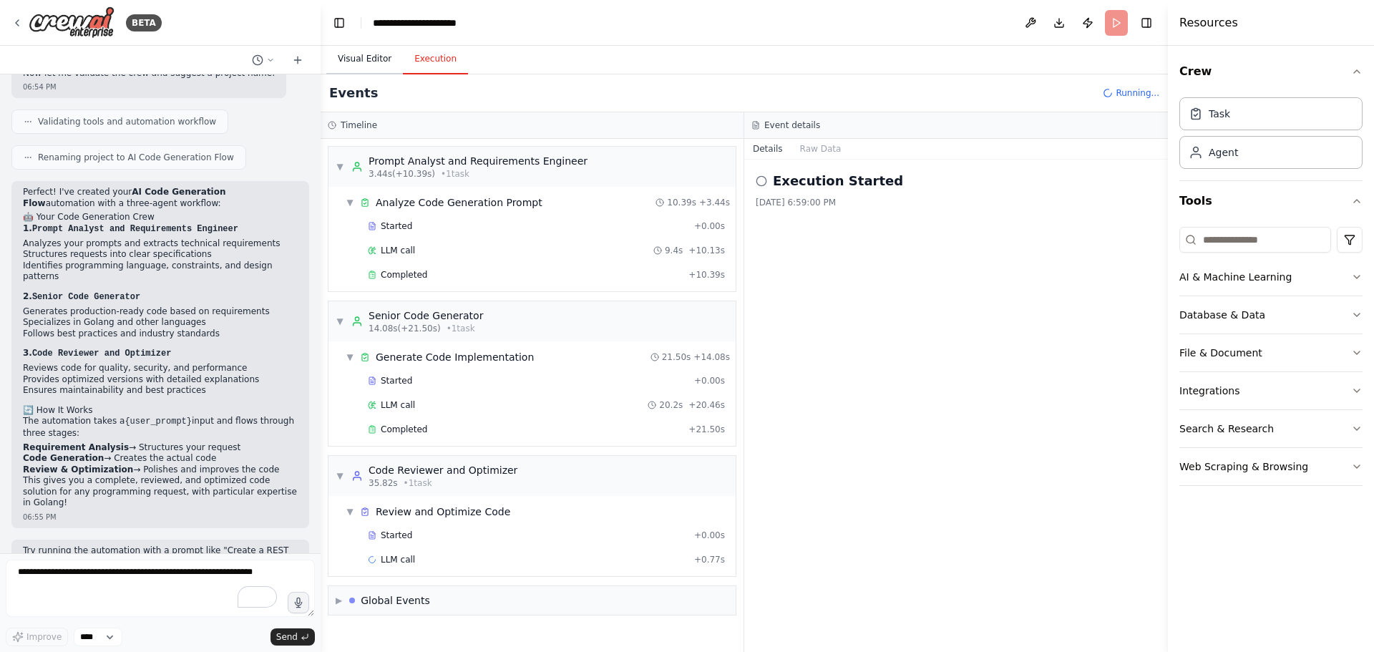
click at [371, 61] on button "Visual Editor" at bounding box center [364, 59] width 77 height 30
click at [426, 65] on button "Execution" at bounding box center [435, 59] width 65 height 30
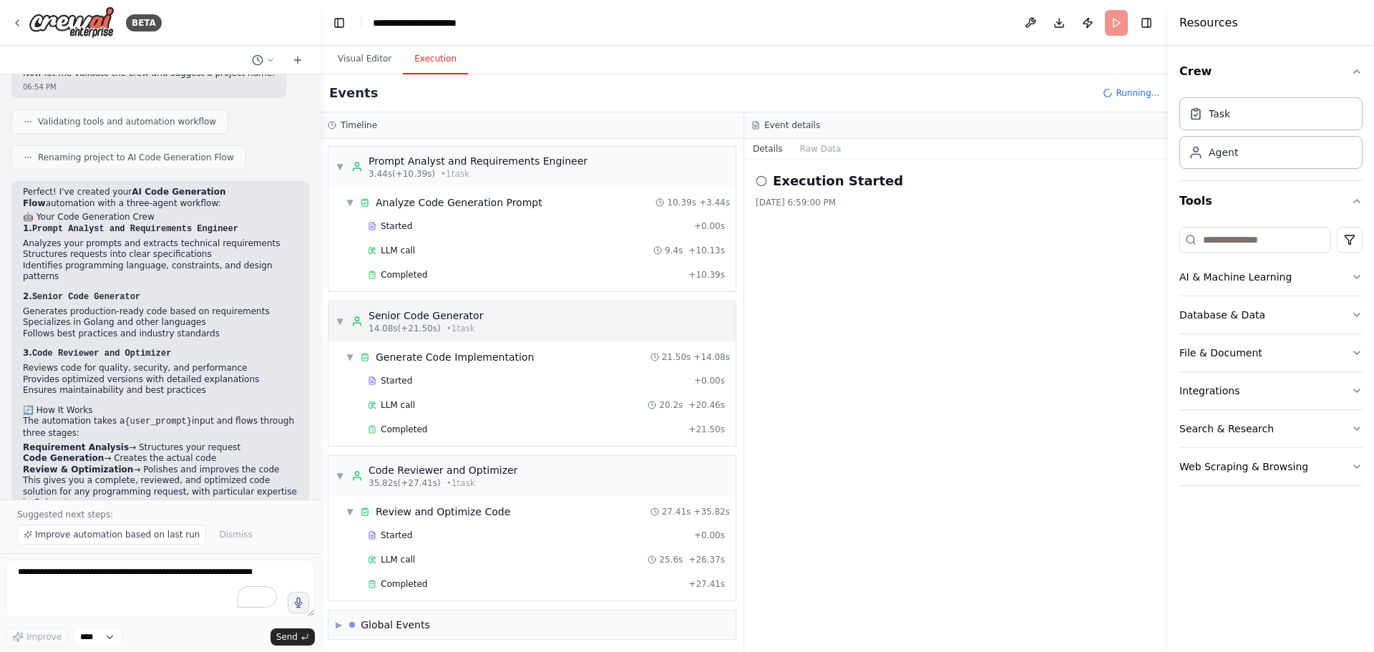
scroll to position [928, 0]
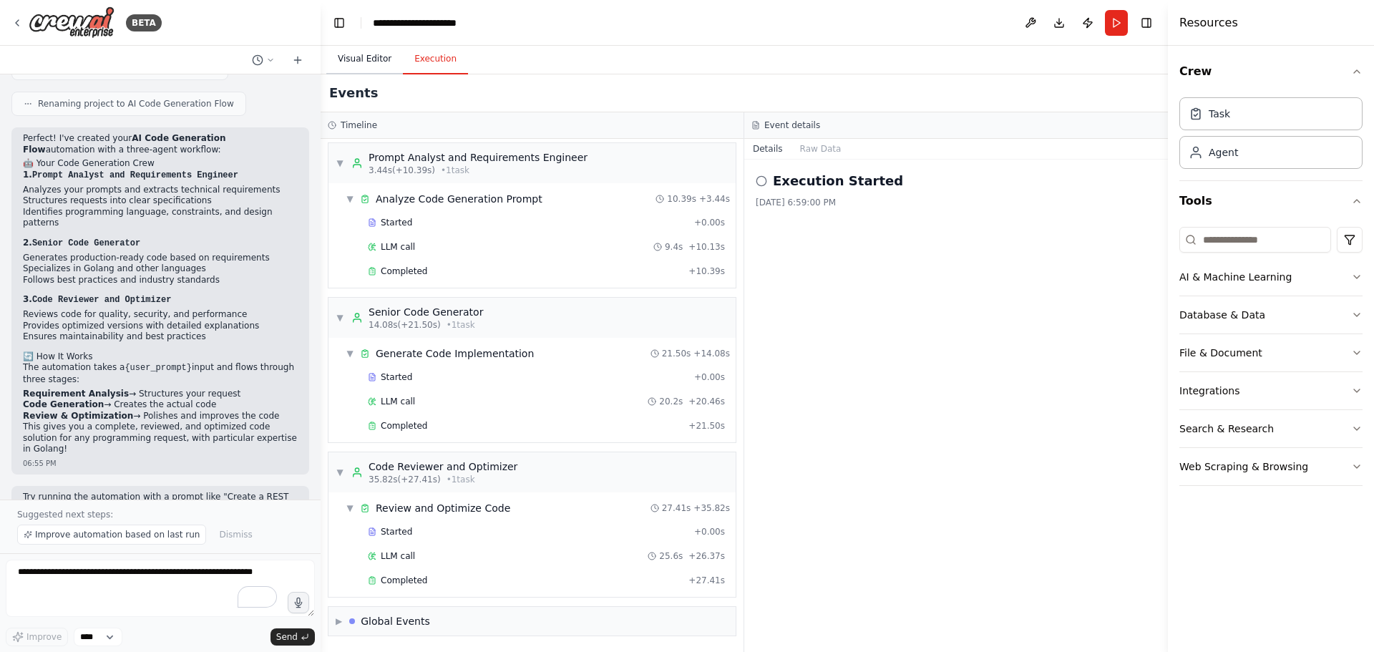
click at [358, 55] on button "Visual Editor" at bounding box center [364, 59] width 77 height 30
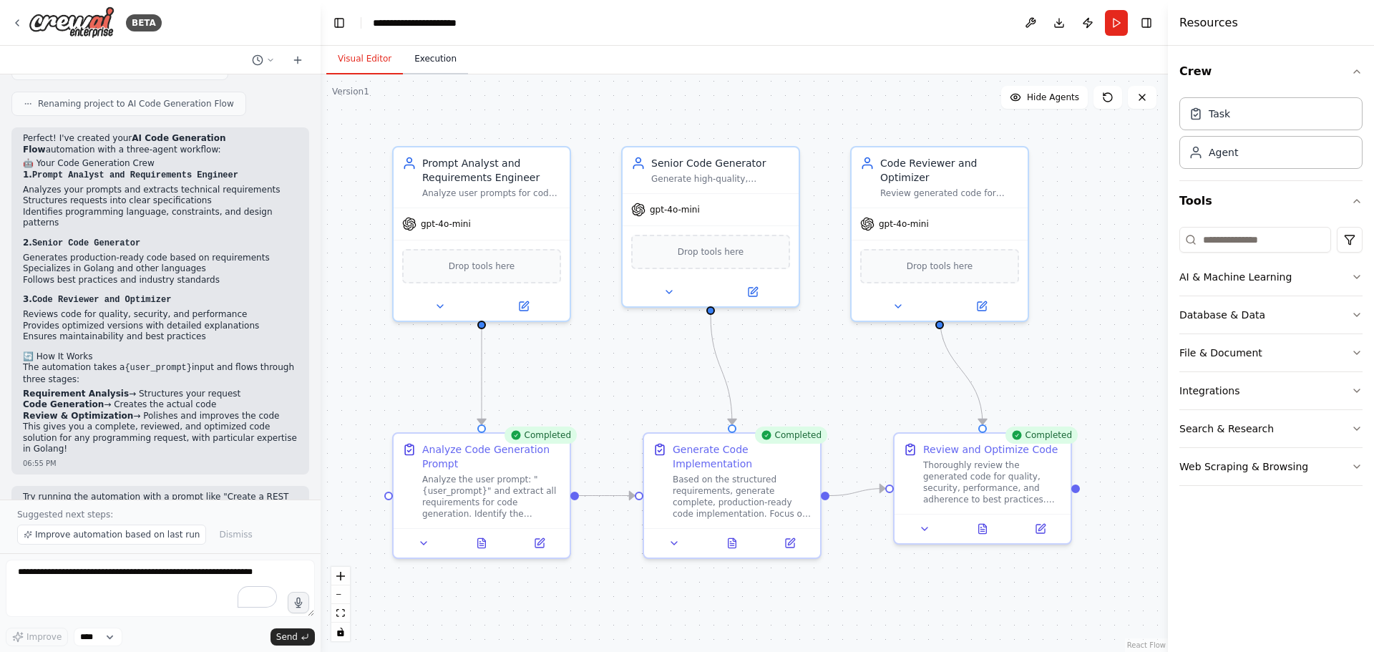
click at [442, 66] on button "Execution" at bounding box center [435, 59] width 65 height 30
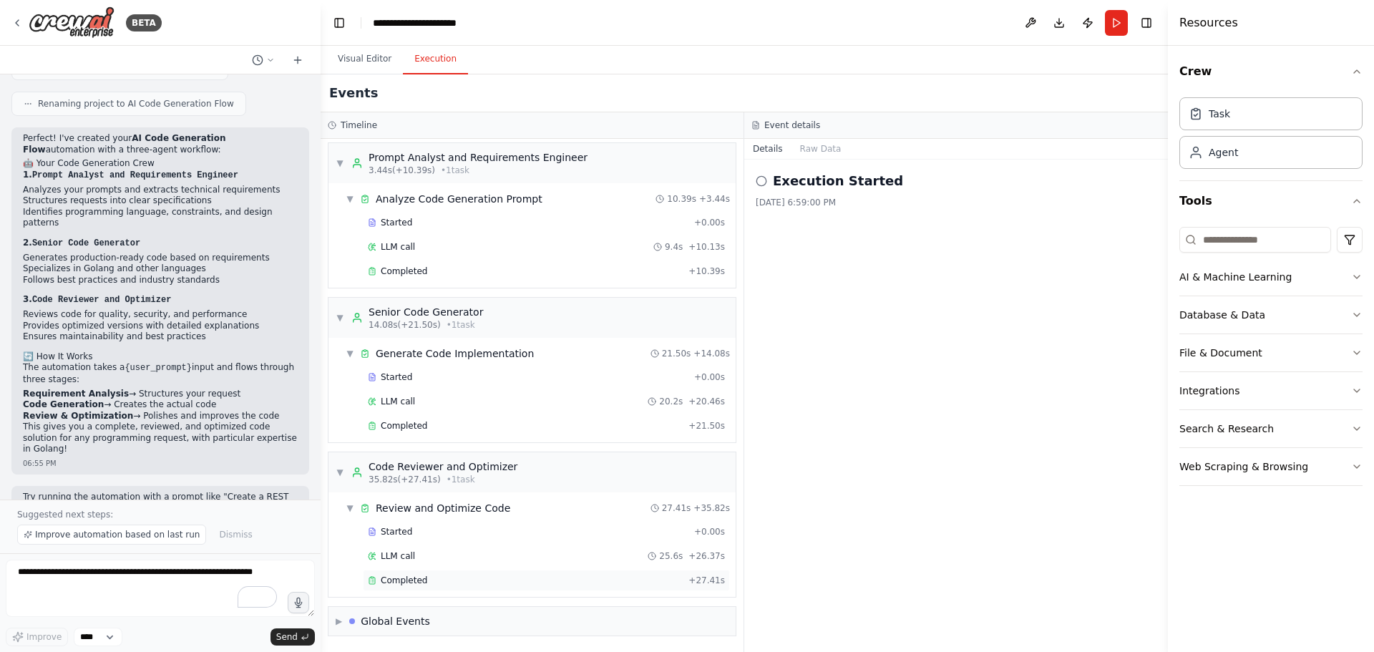
click at [405, 581] on span "Completed" at bounding box center [404, 579] width 47 height 11
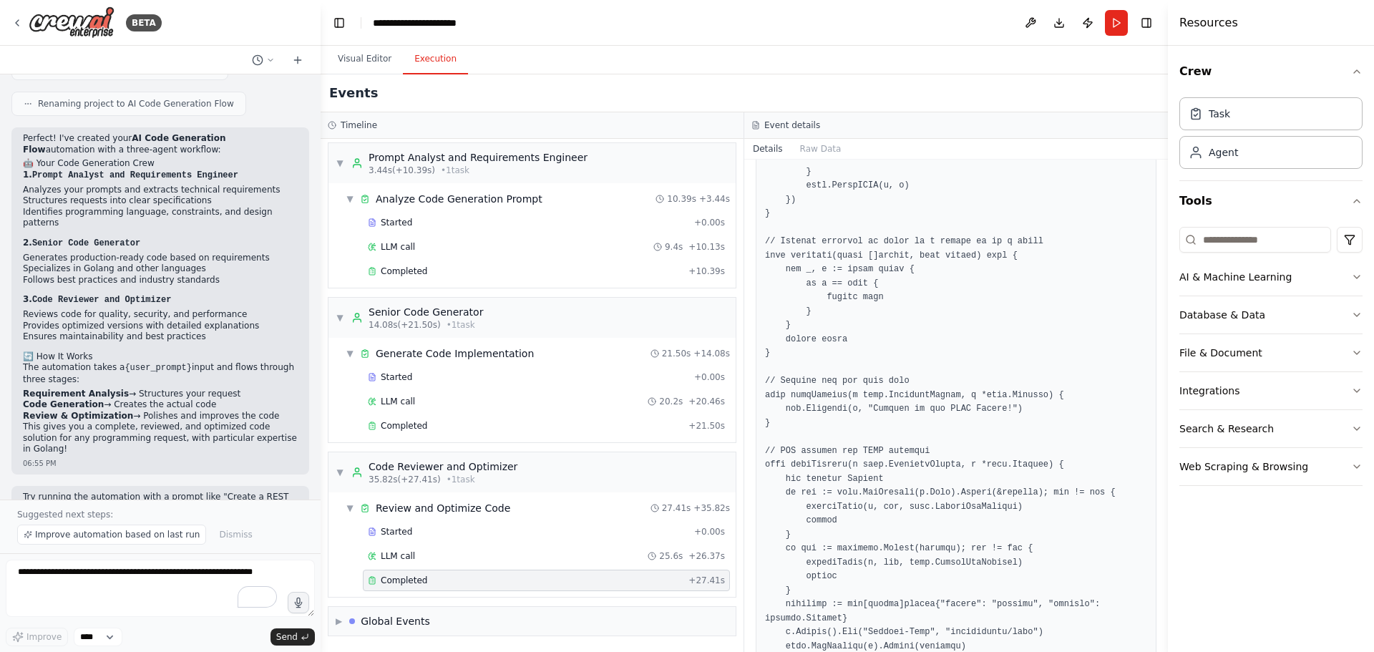
scroll to position [1645, 0]
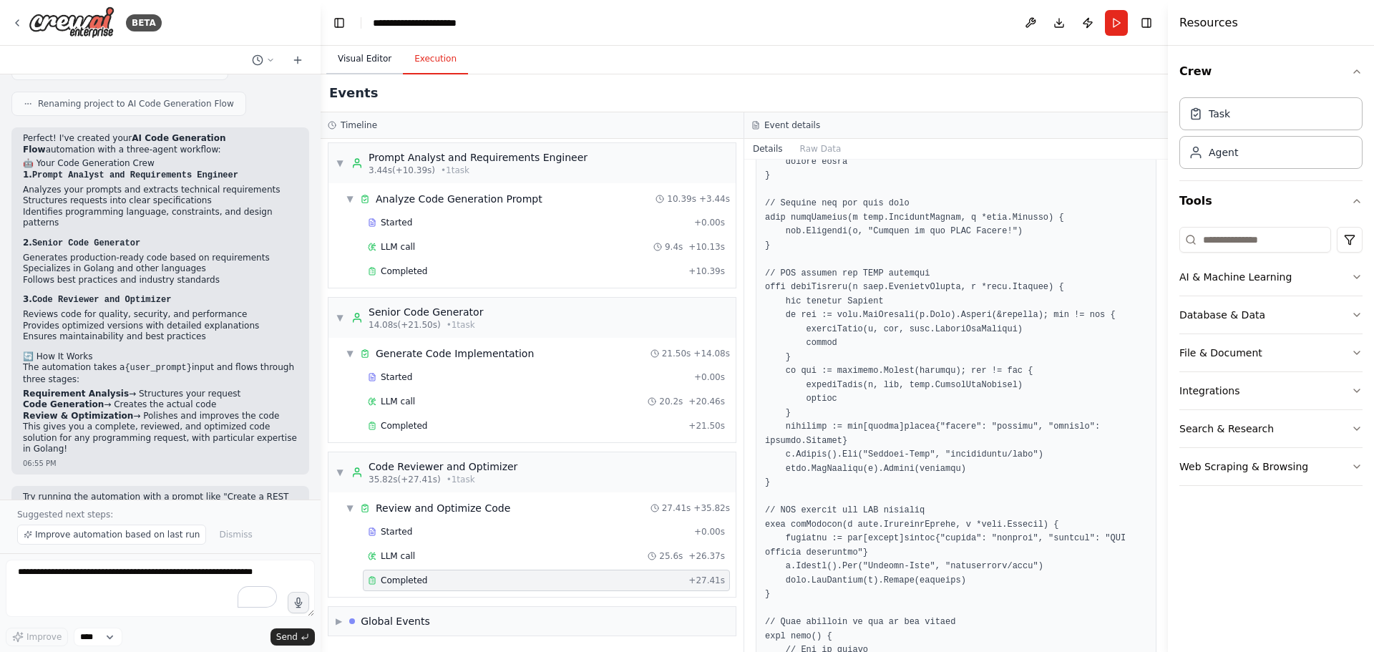
click at [348, 63] on button "Visual Editor" at bounding box center [364, 59] width 77 height 30
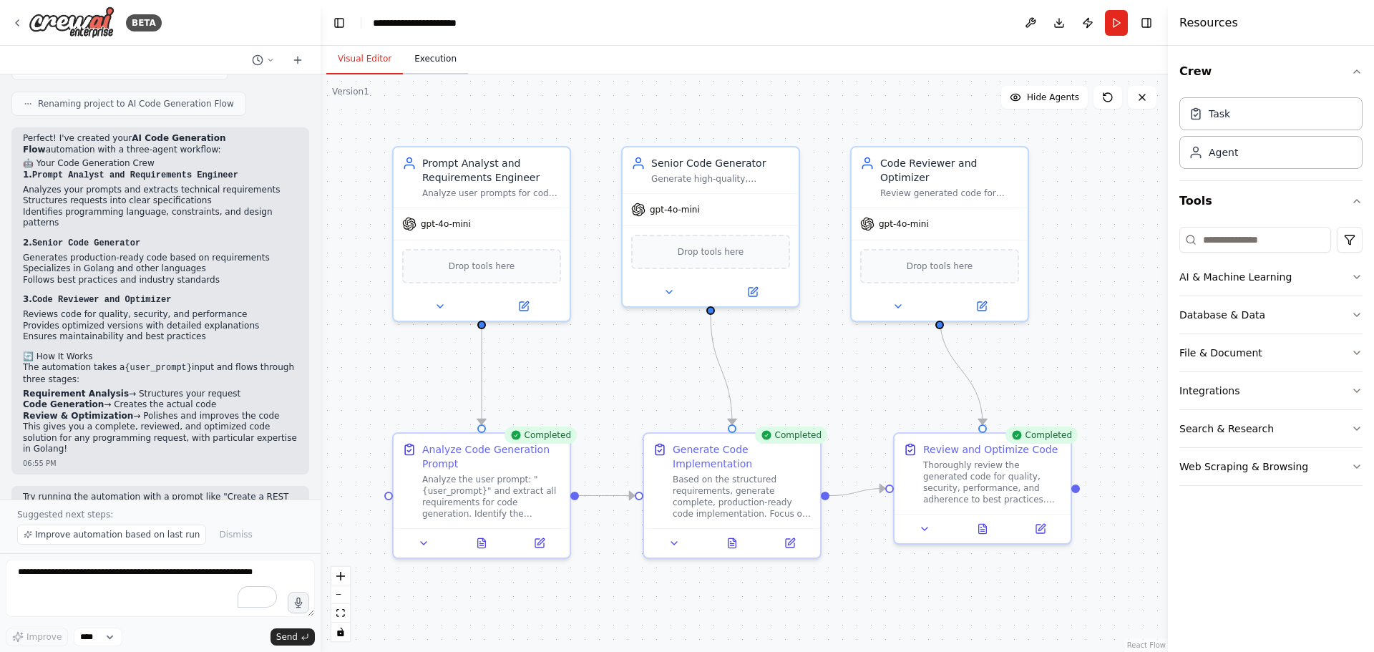
click at [405, 58] on button "Execution" at bounding box center [435, 59] width 65 height 30
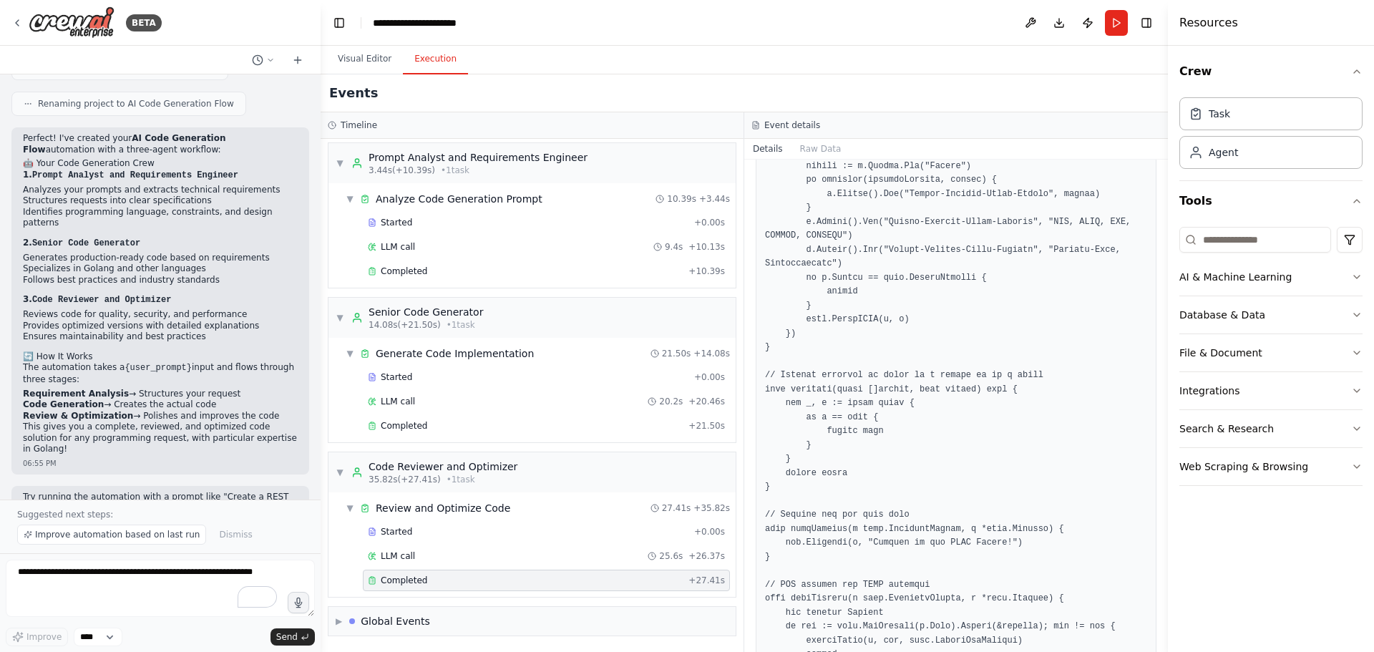
scroll to position [1062, 0]
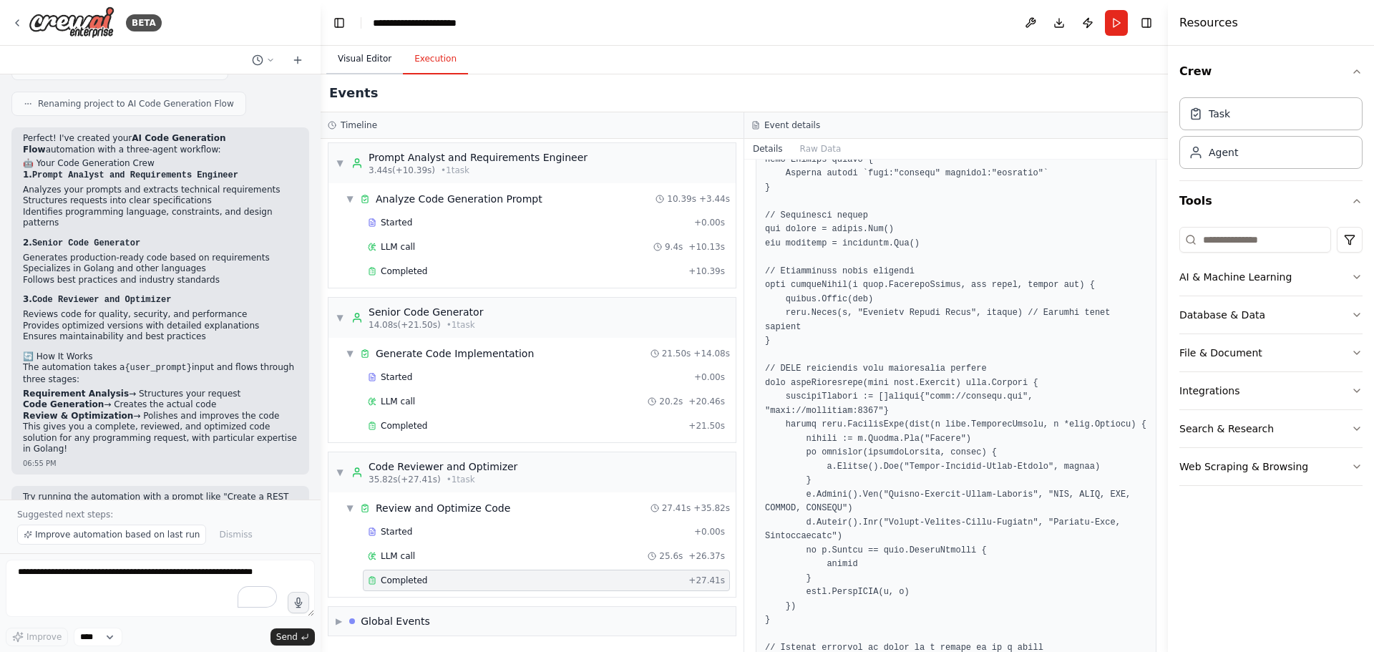
click at [350, 62] on button "Visual Editor" at bounding box center [364, 59] width 77 height 30
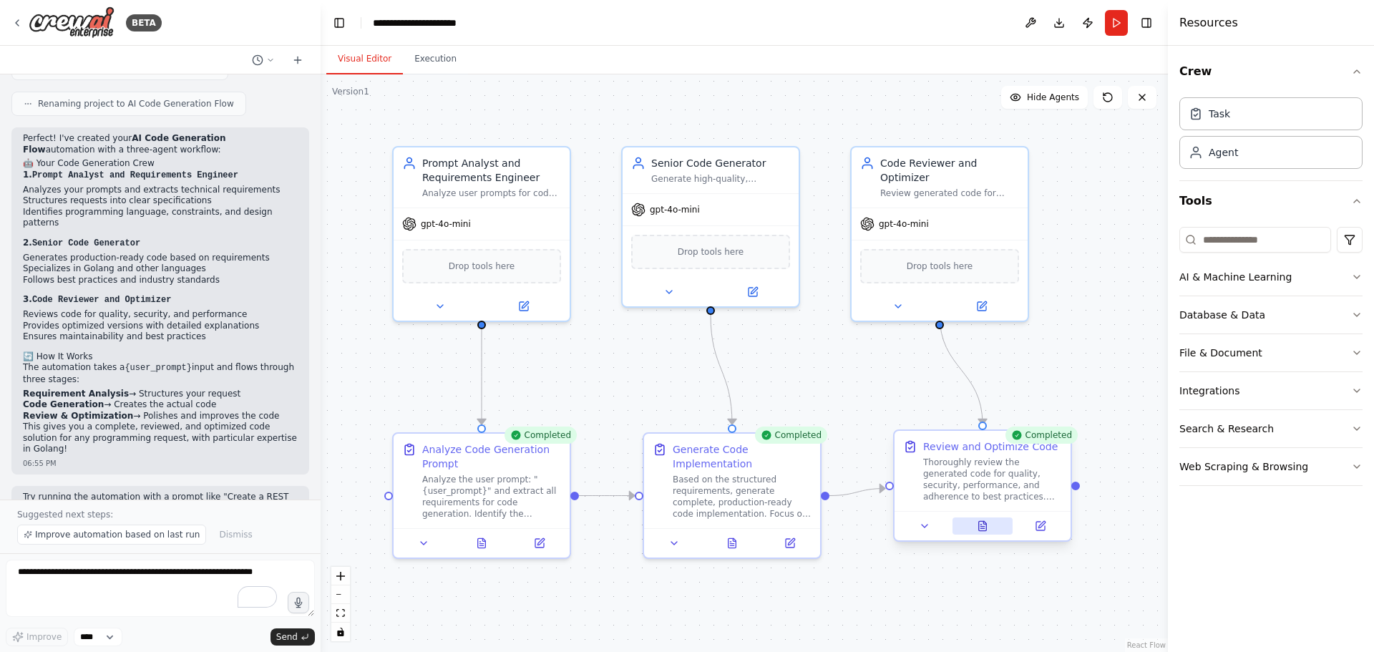
click at [983, 523] on icon at bounding box center [984, 522] width 3 height 3
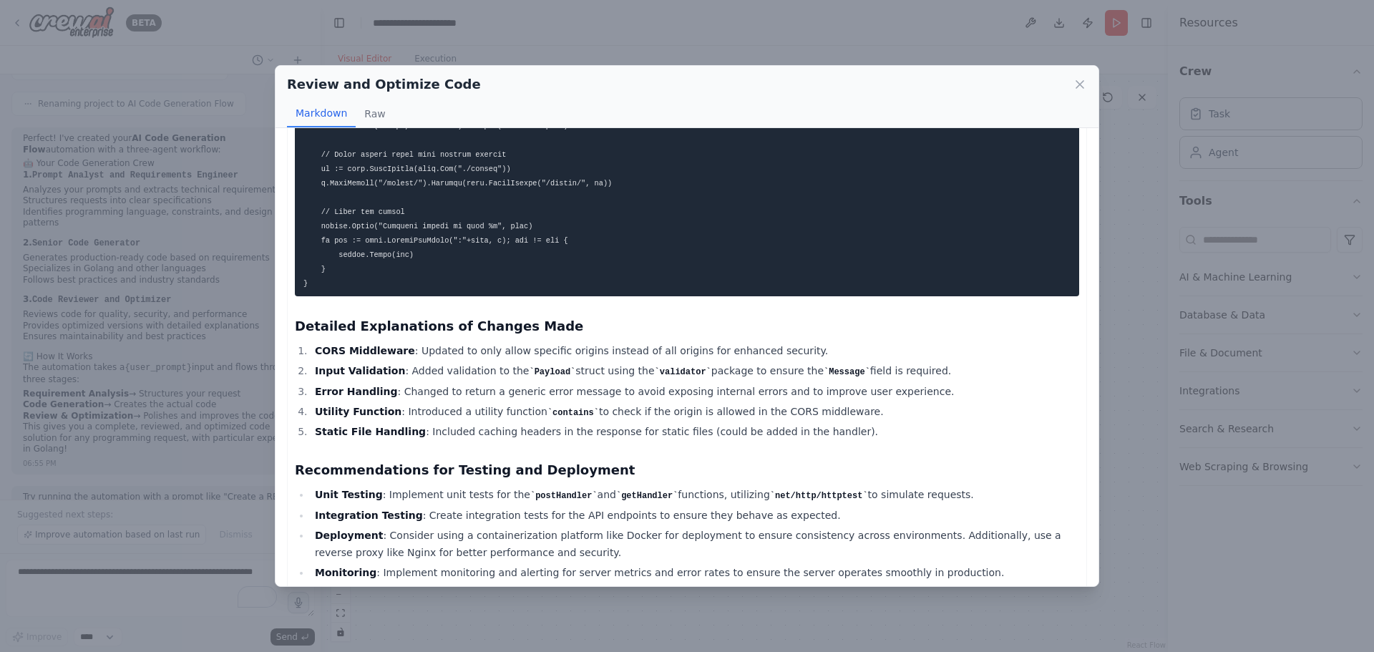
scroll to position [2221, 0]
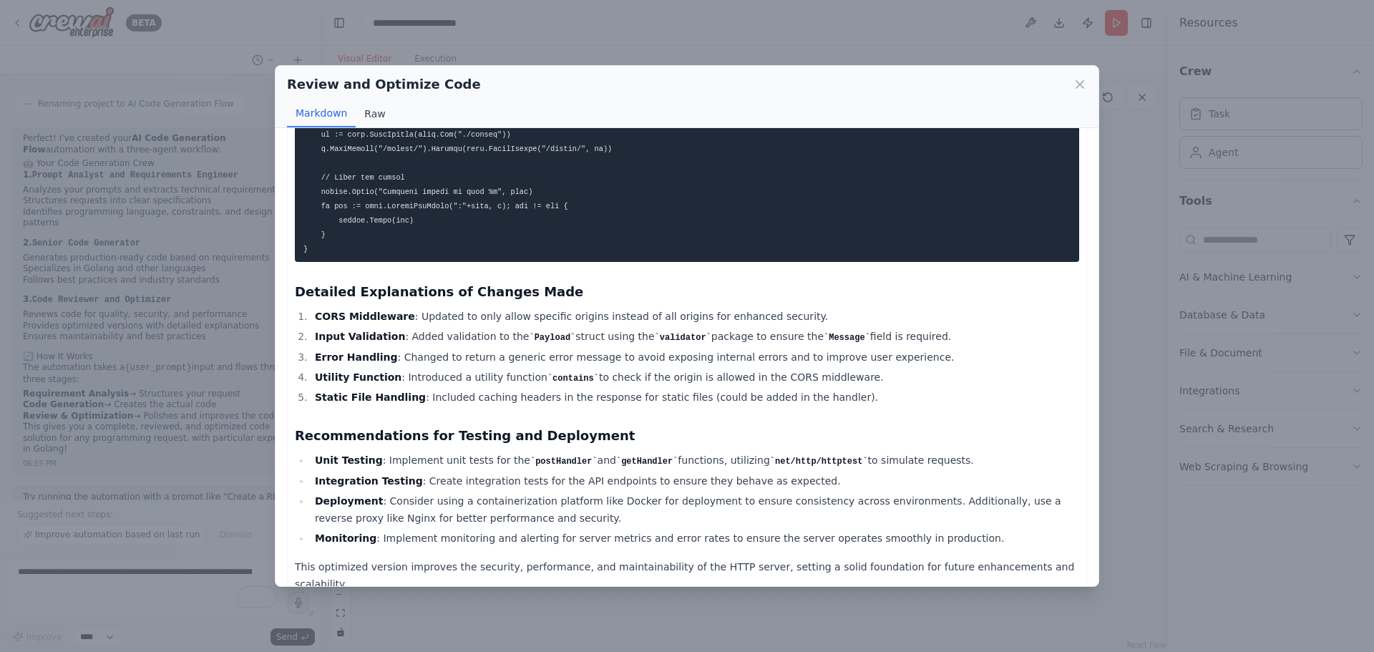
click at [364, 121] on button "Raw" at bounding box center [375, 113] width 38 height 27
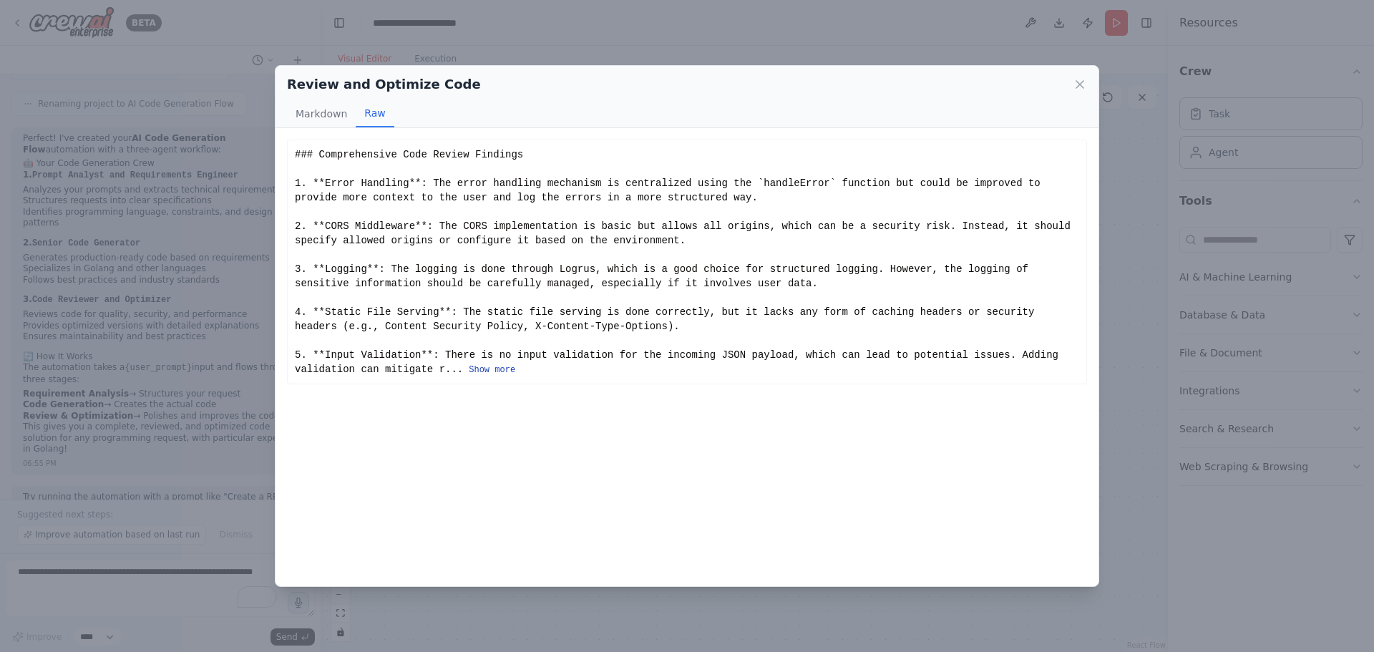
click at [469, 368] on button "Show more" at bounding box center [492, 369] width 47 height 11
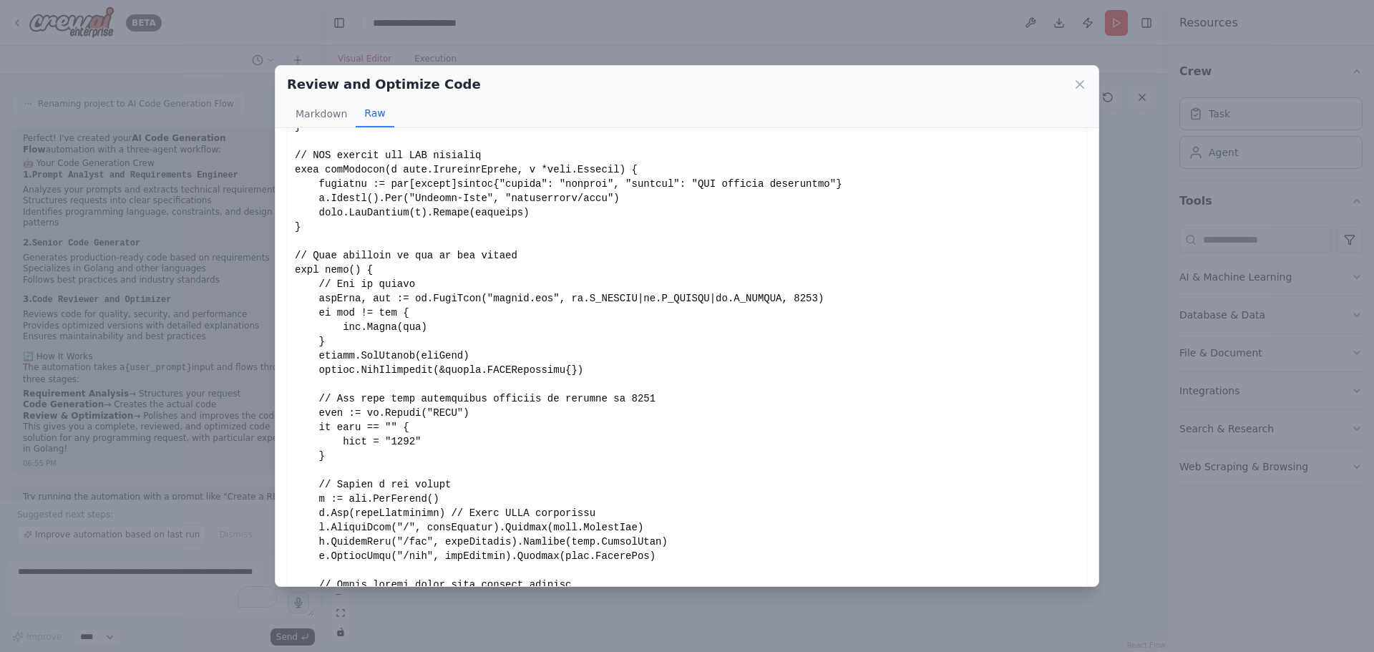
scroll to position [1717, 0]
click at [1075, 86] on icon at bounding box center [1079, 84] width 14 height 14
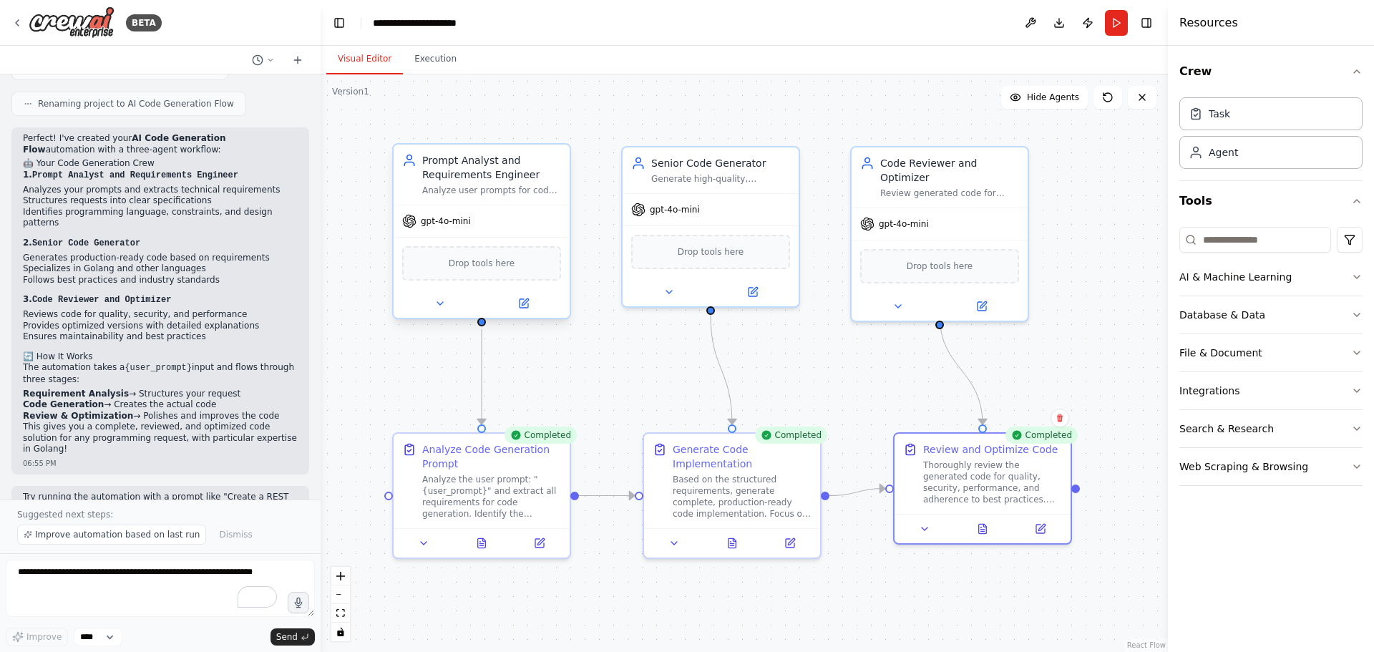
click at [446, 220] on span "gpt-4o-mini" at bounding box center [446, 220] width 50 height 11
click at [453, 227] on div "gpt-4o-mini" at bounding box center [436, 221] width 69 height 14
click at [1265, 277] on button "AI & Machine Learning" at bounding box center [1270, 276] width 183 height 37
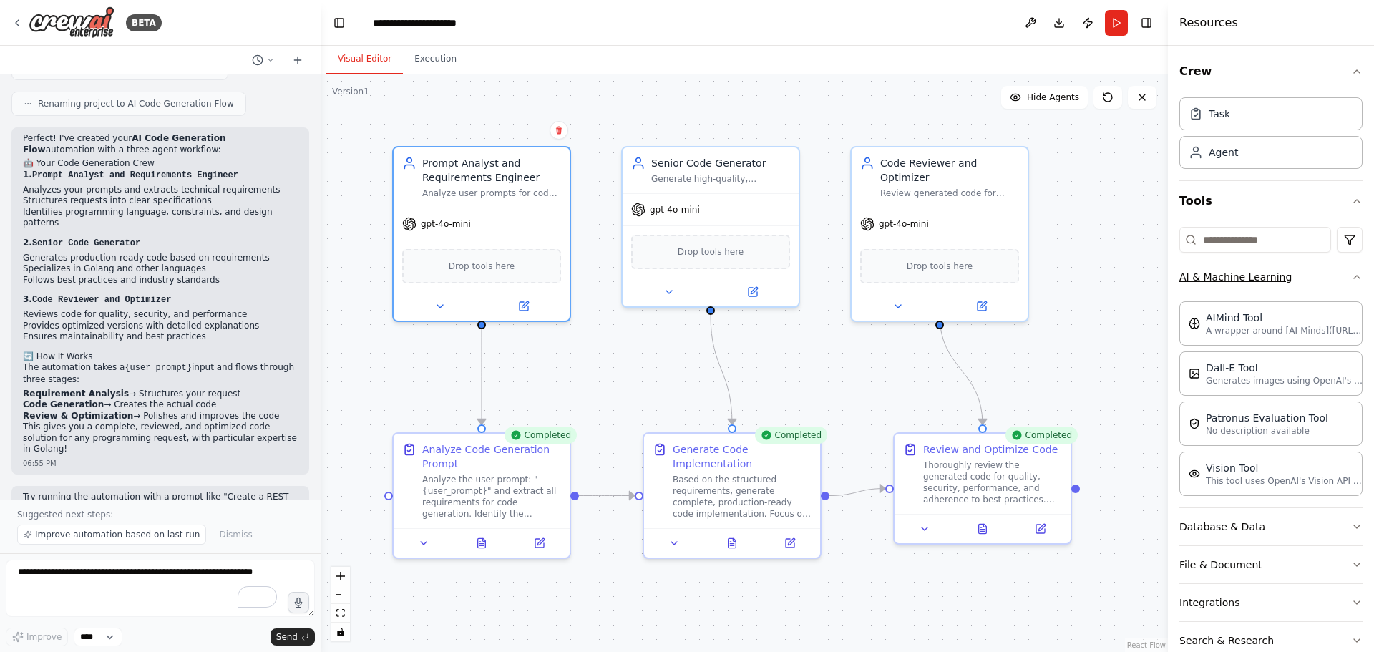
click at [1265, 277] on button "AI & Machine Learning" at bounding box center [1270, 276] width 183 height 37
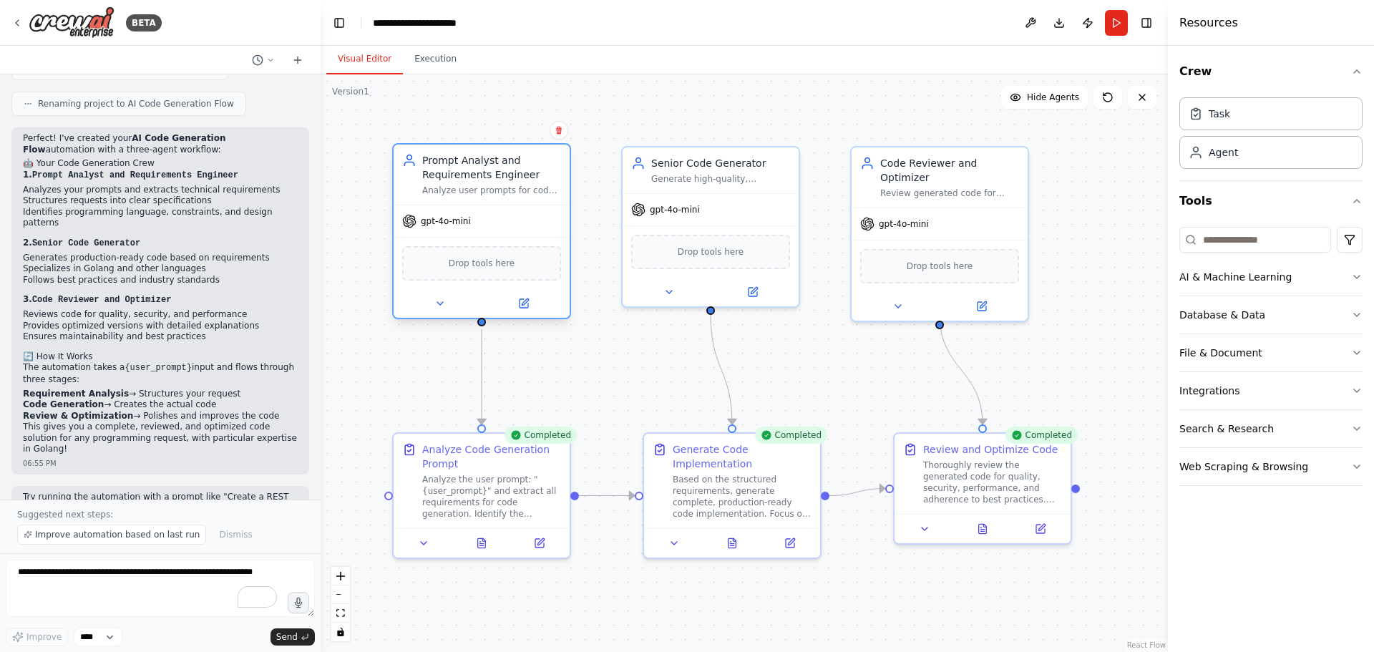
click at [458, 216] on span "gpt-4o-mini" at bounding box center [446, 220] width 50 height 11
click at [452, 221] on span "gpt-4o-mini" at bounding box center [446, 220] width 50 height 11
click at [1229, 318] on button "Database & Data" at bounding box center [1270, 314] width 183 height 37
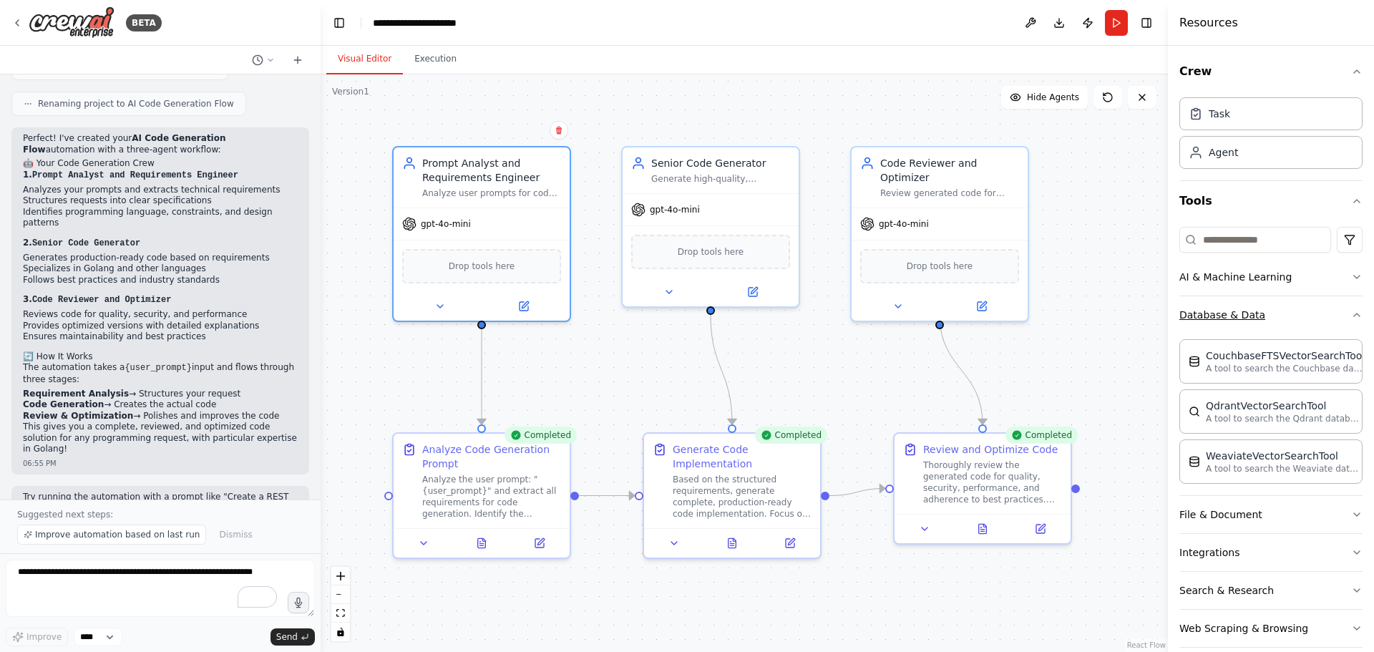
click at [1229, 318] on button "Database & Data" at bounding box center [1270, 314] width 183 height 37
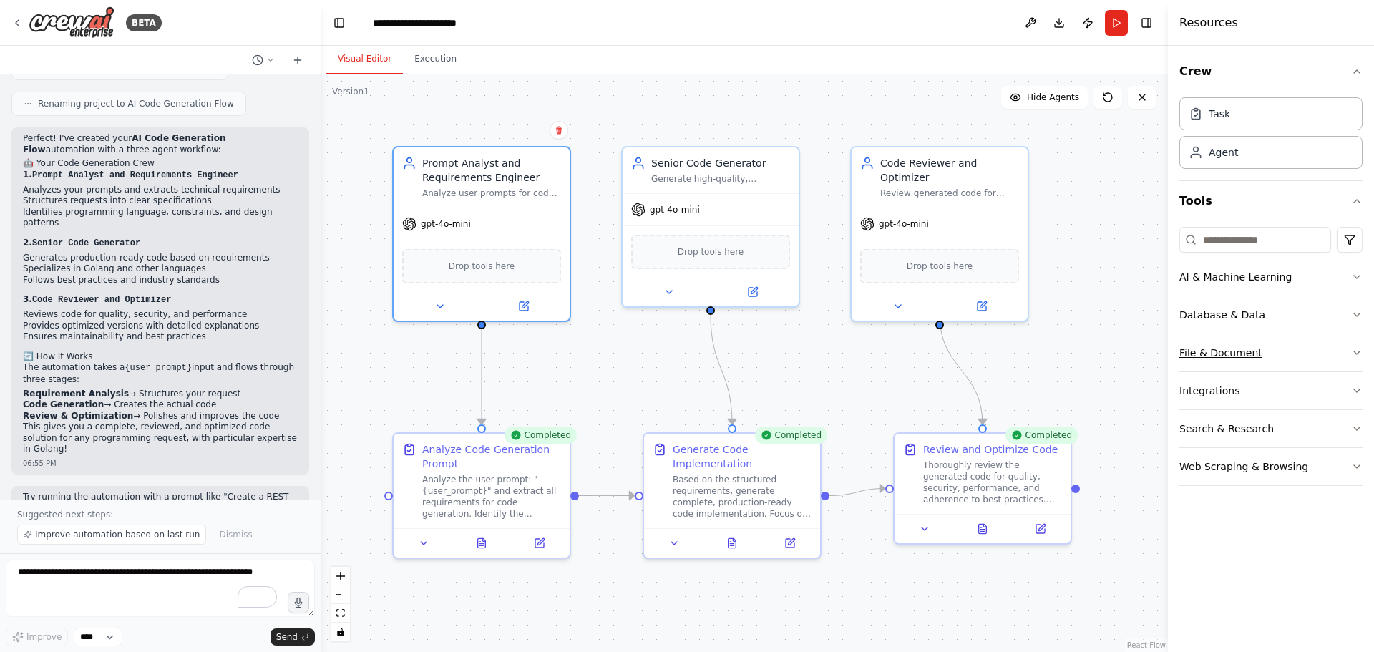
click at [1237, 353] on button "File & Document" at bounding box center [1270, 352] width 183 height 37
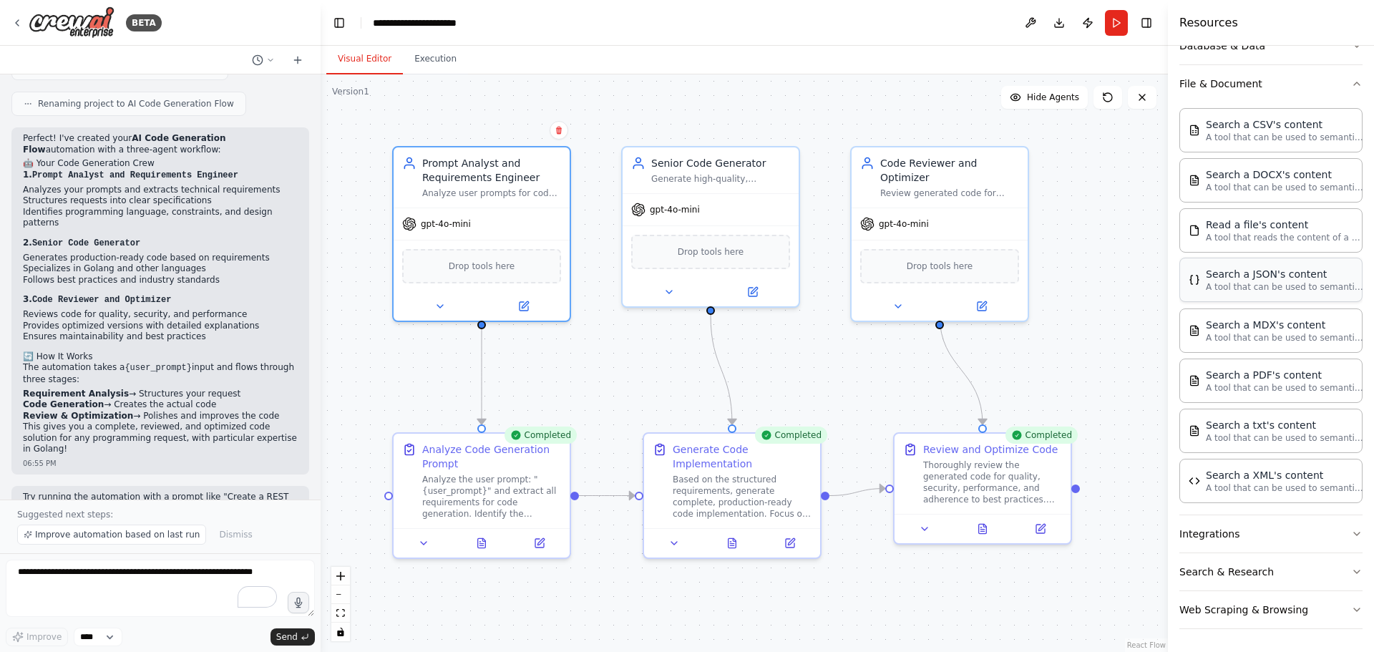
scroll to position [126, 0]
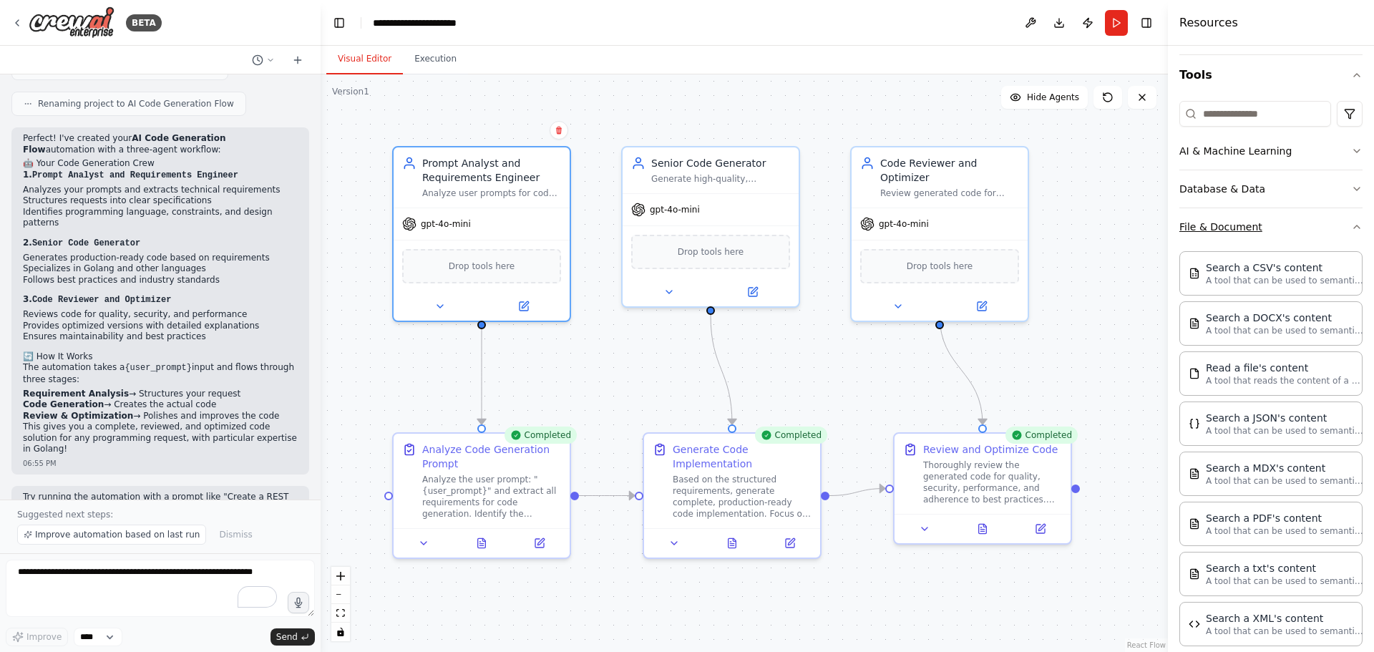
click at [1220, 226] on button "File & Document" at bounding box center [1270, 226] width 183 height 37
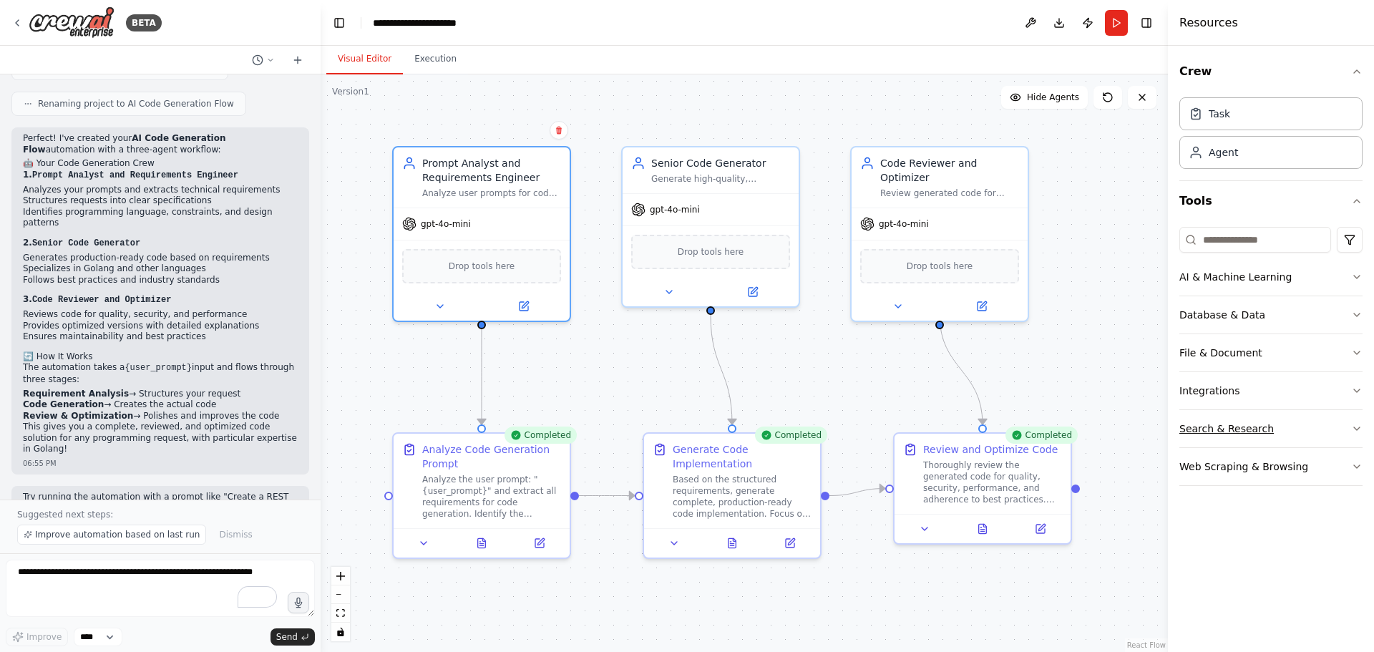
click at [1223, 430] on button "Search & Research" at bounding box center [1270, 428] width 183 height 37
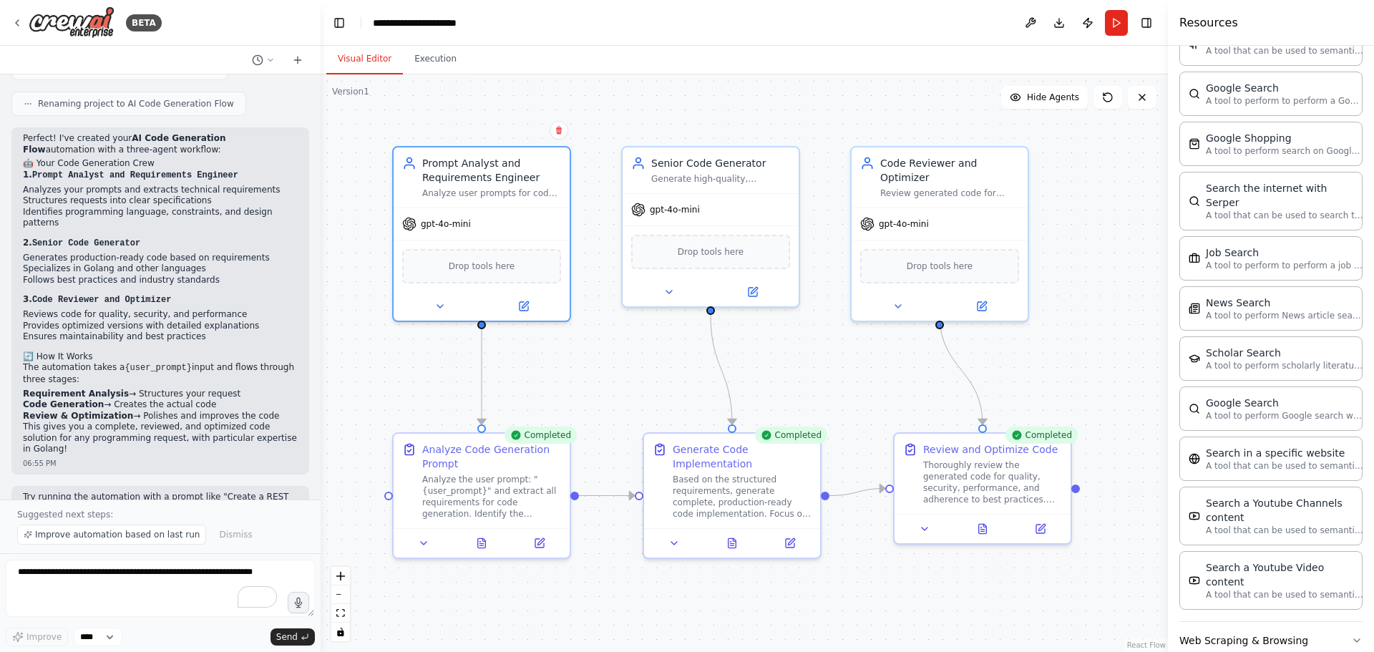
scroll to position [584, 0]
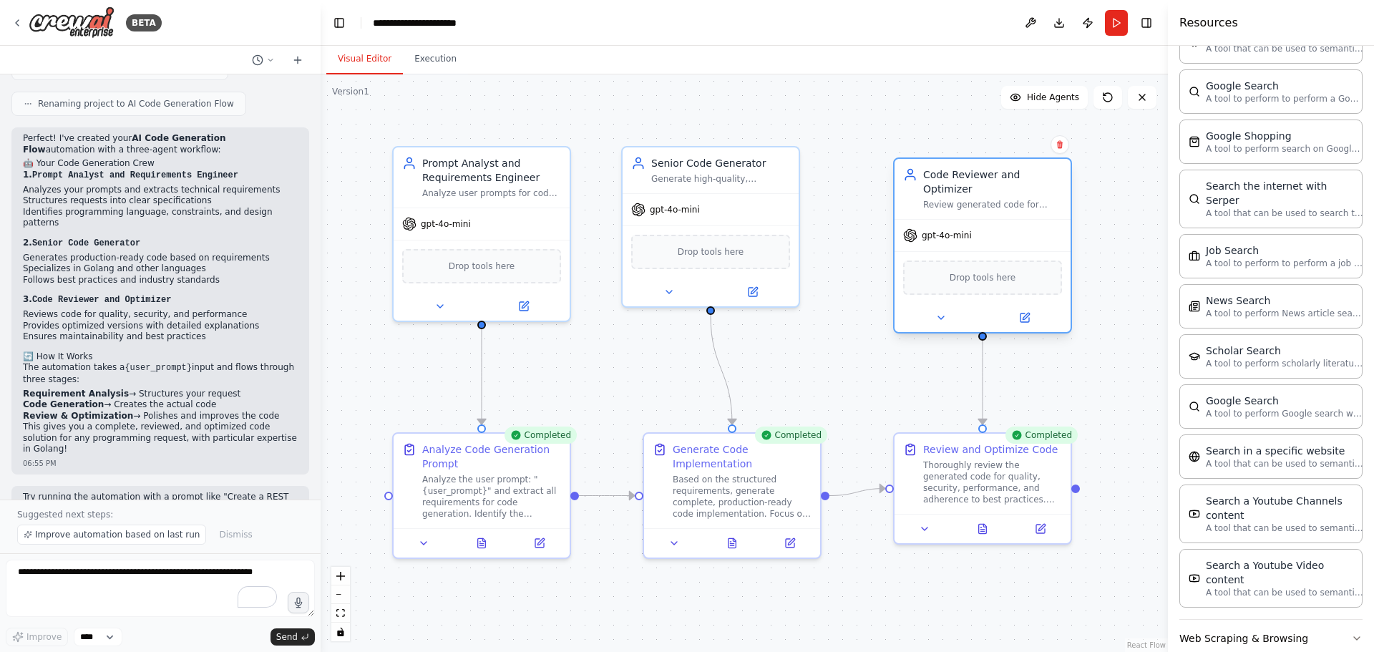
drag, startPoint x: 939, startPoint y: 155, endPoint x: 977, endPoint y: 161, distance: 38.5
click at [977, 161] on div "Code Reviewer and Optimizer Review generated code for quality, security, perfor…" at bounding box center [982, 189] width 176 height 60
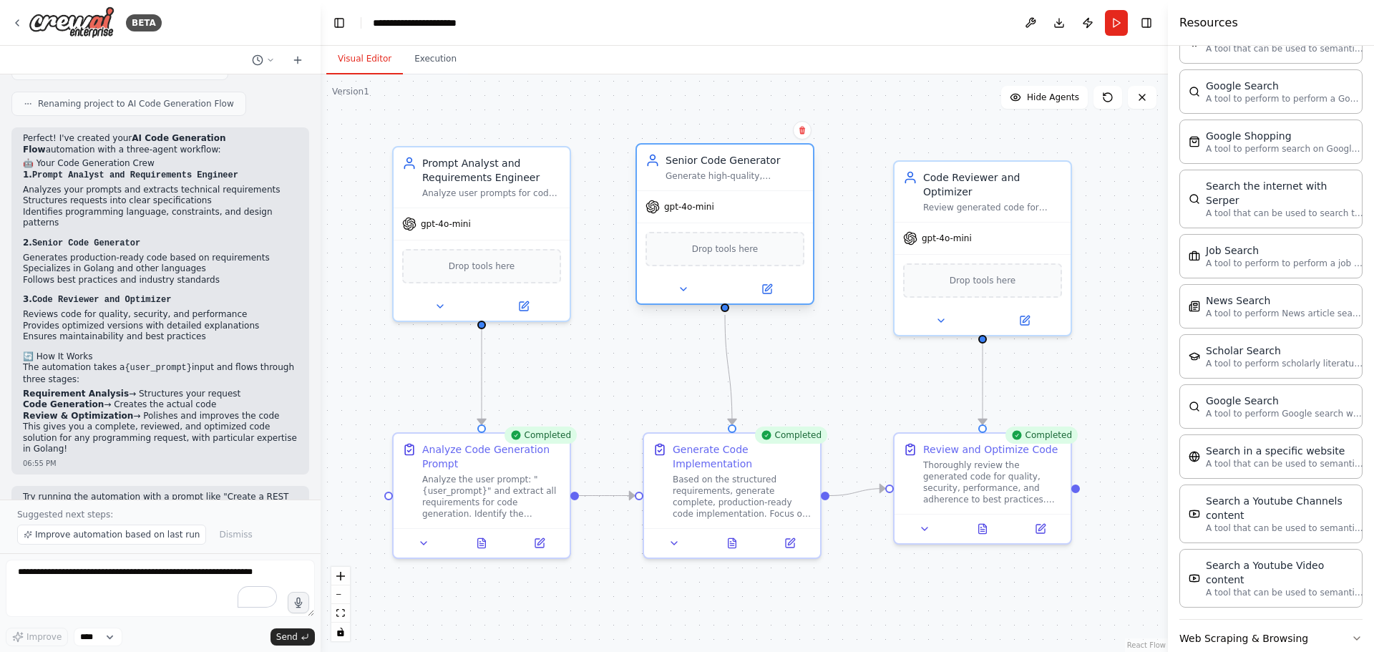
drag, startPoint x: 695, startPoint y: 155, endPoint x: 707, endPoint y: 158, distance: 11.8
click at [707, 158] on div "Senior Code Generator" at bounding box center [734, 160] width 139 height 14
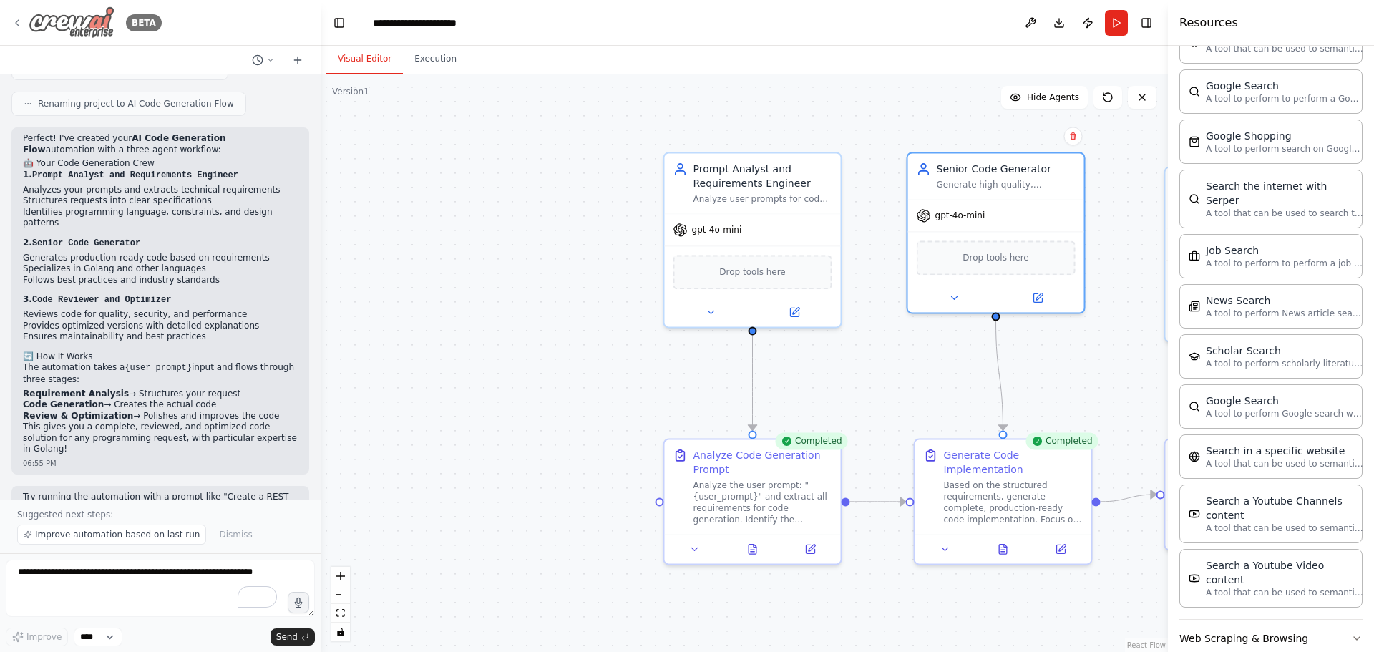
click at [73, 17] on img at bounding box center [72, 22] width 86 height 32
